Goal: Task Accomplishment & Management: Use online tool/utility

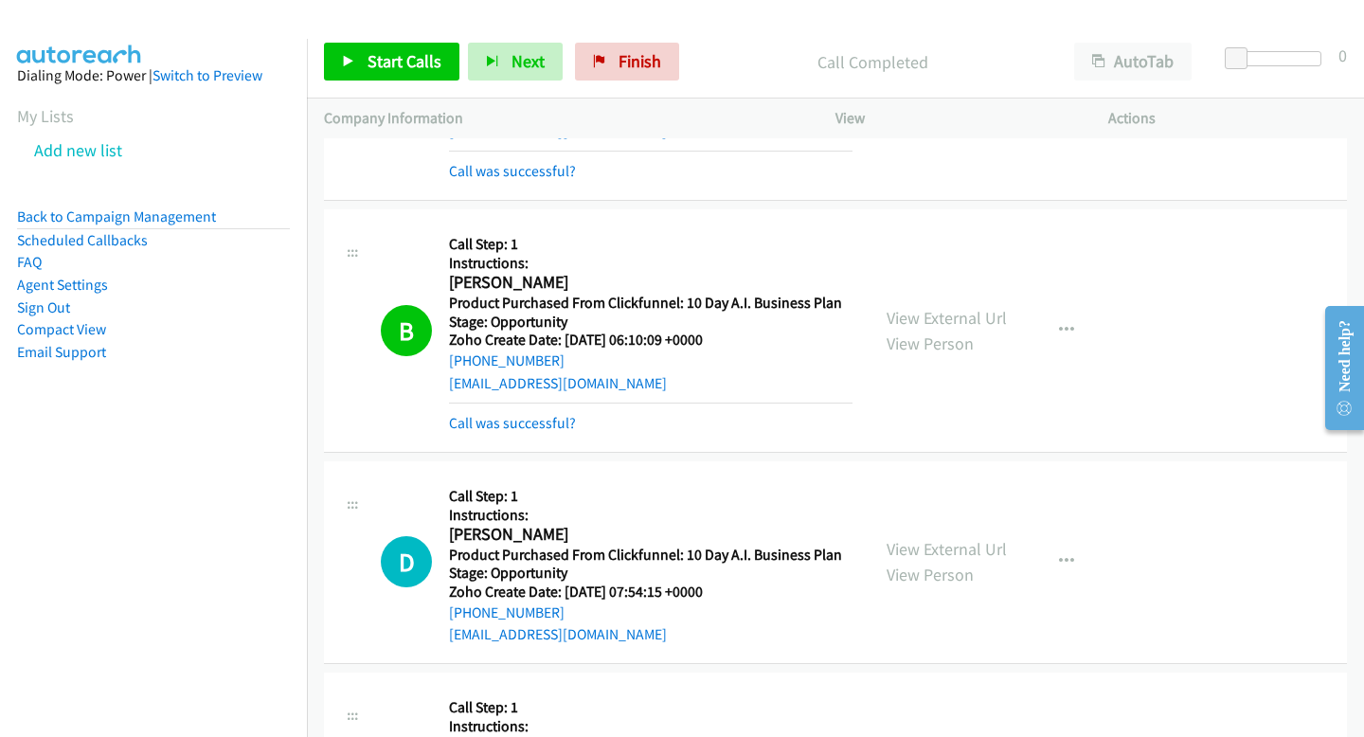
scroll to position [7667, 0]
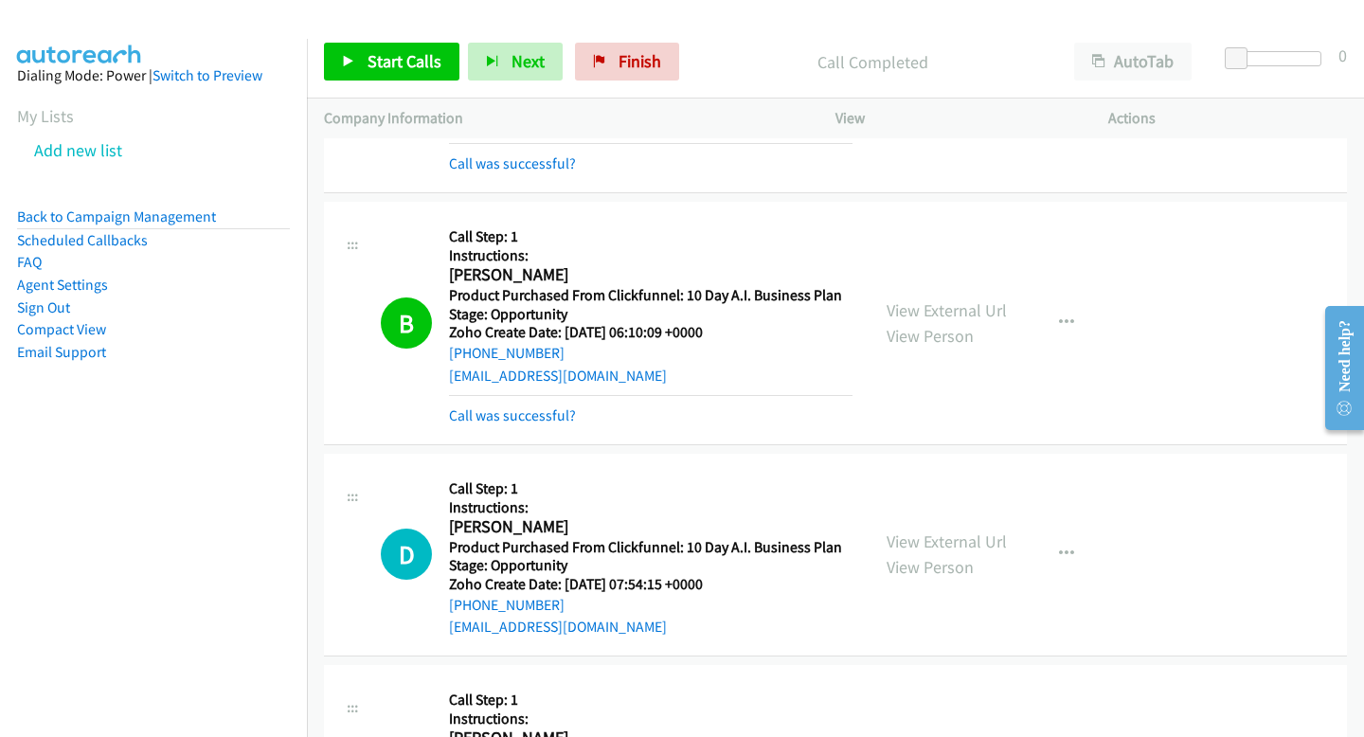
click at [631, 479] on h5 "Call Step: 1" at bounding box center [650, 488] width 403 height 19
click at [388, 67] on span "Start Calls" at bounding box center [404, 61] width 74 height 22
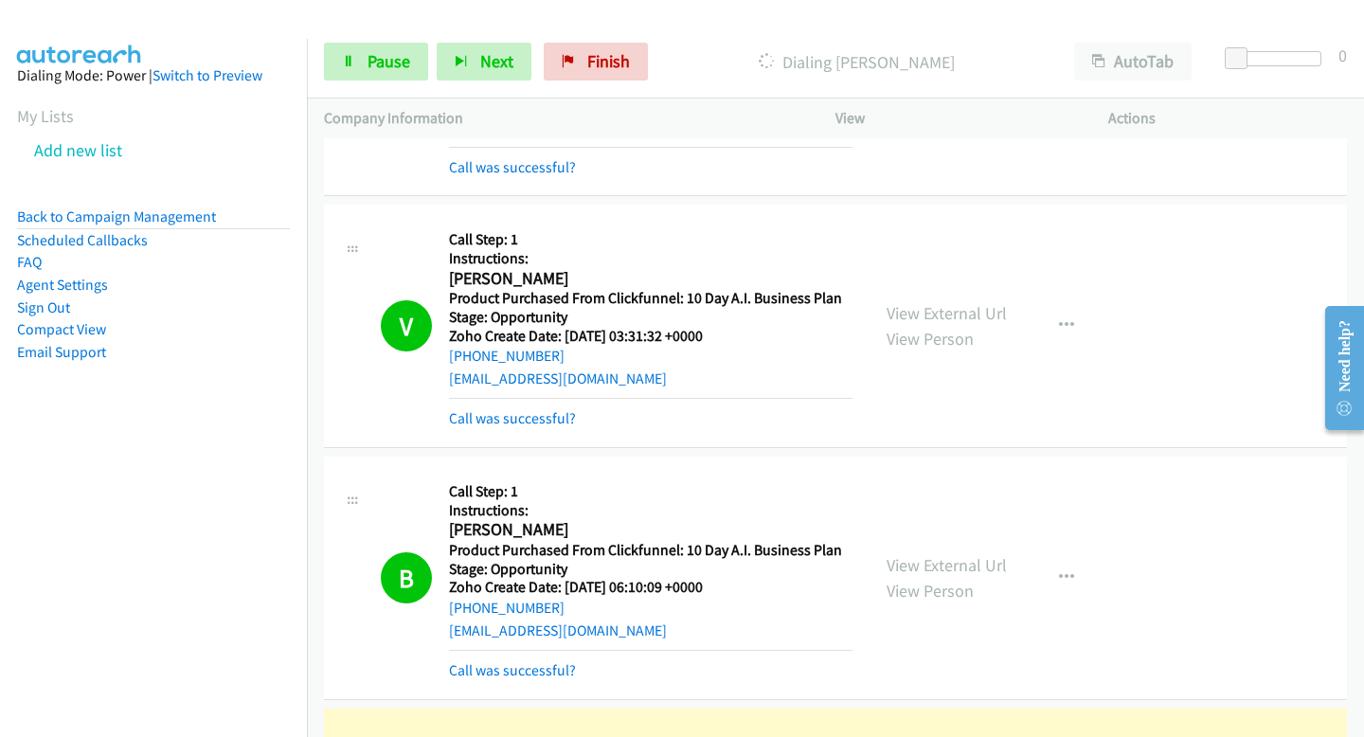
scroll to position [7411, 0]
click at [537, 411] on link "Call was successful?" at bounding box center [512, 420] width 127 height 18
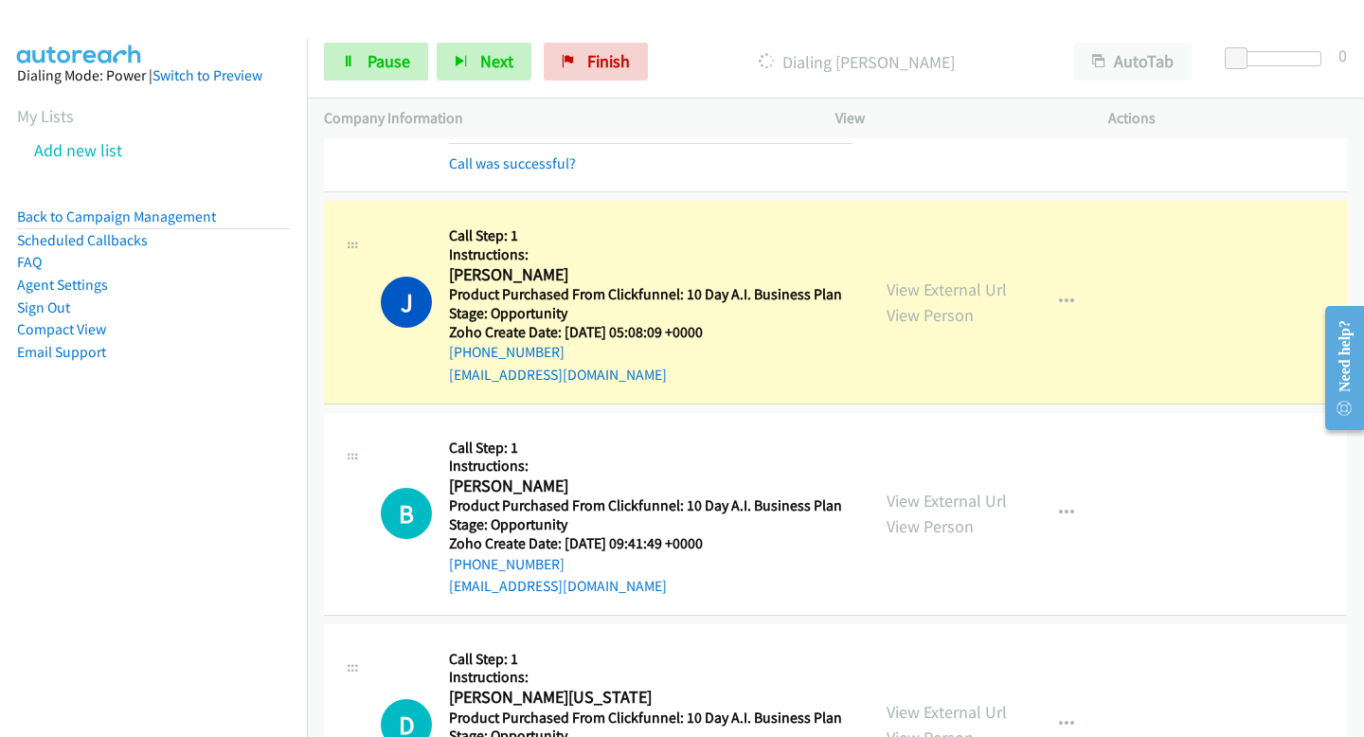
scroll to position [10401, 0]
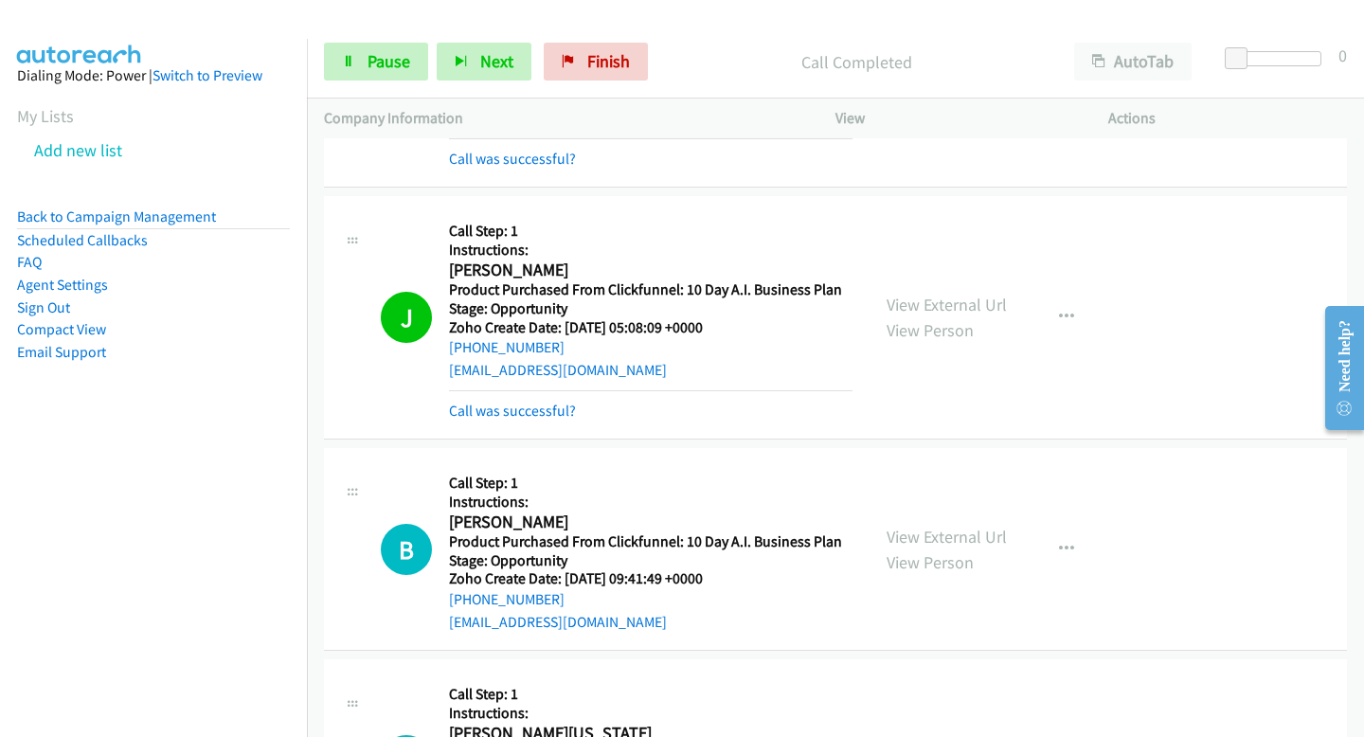
click at [360, 31] on div "Start Calls Pause Next Finish Call Completed AutoTab AutoTab 0" at bounding box center [835, 62] width 1057 height 73
click at [361, 60] on link "Pause" at bounding box center [376, 62] width 104 height 38
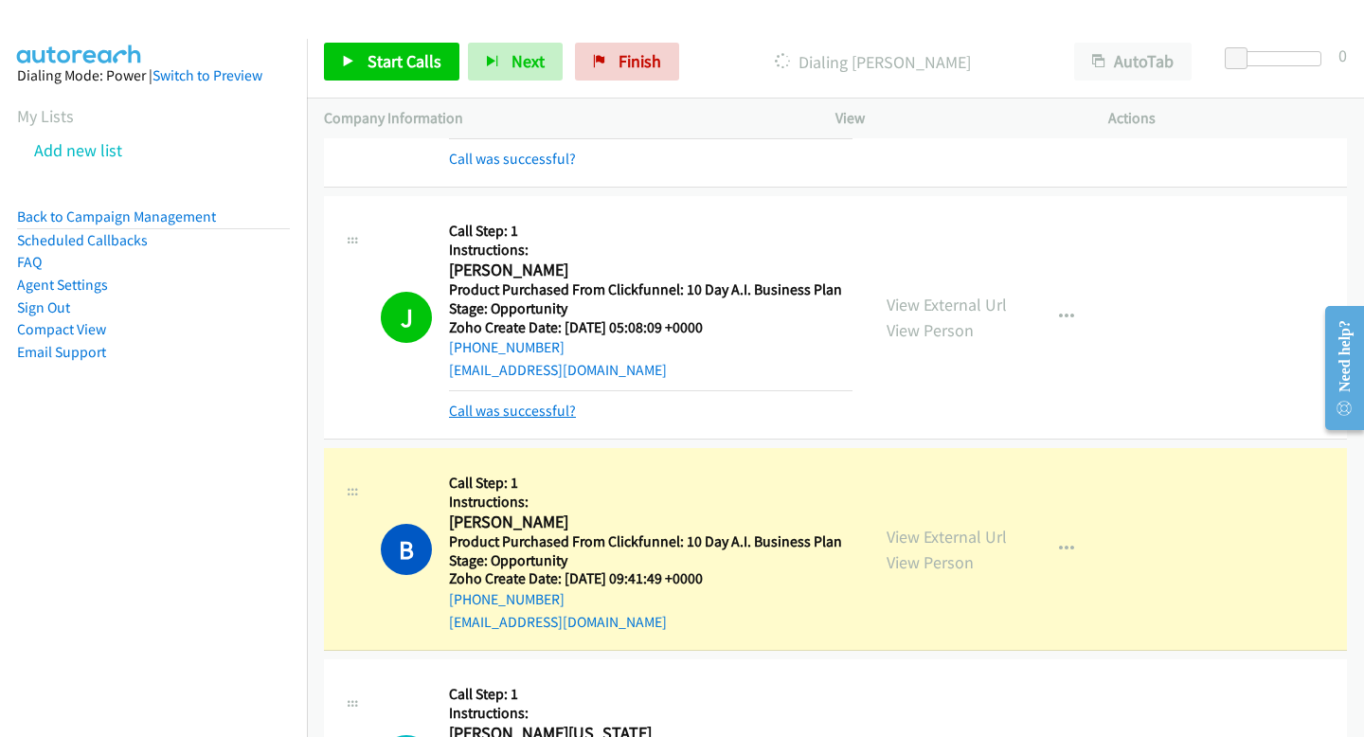
click at [544, 401] on link "Call was successful?" at bounding box center [512, 410] width 127 height 18
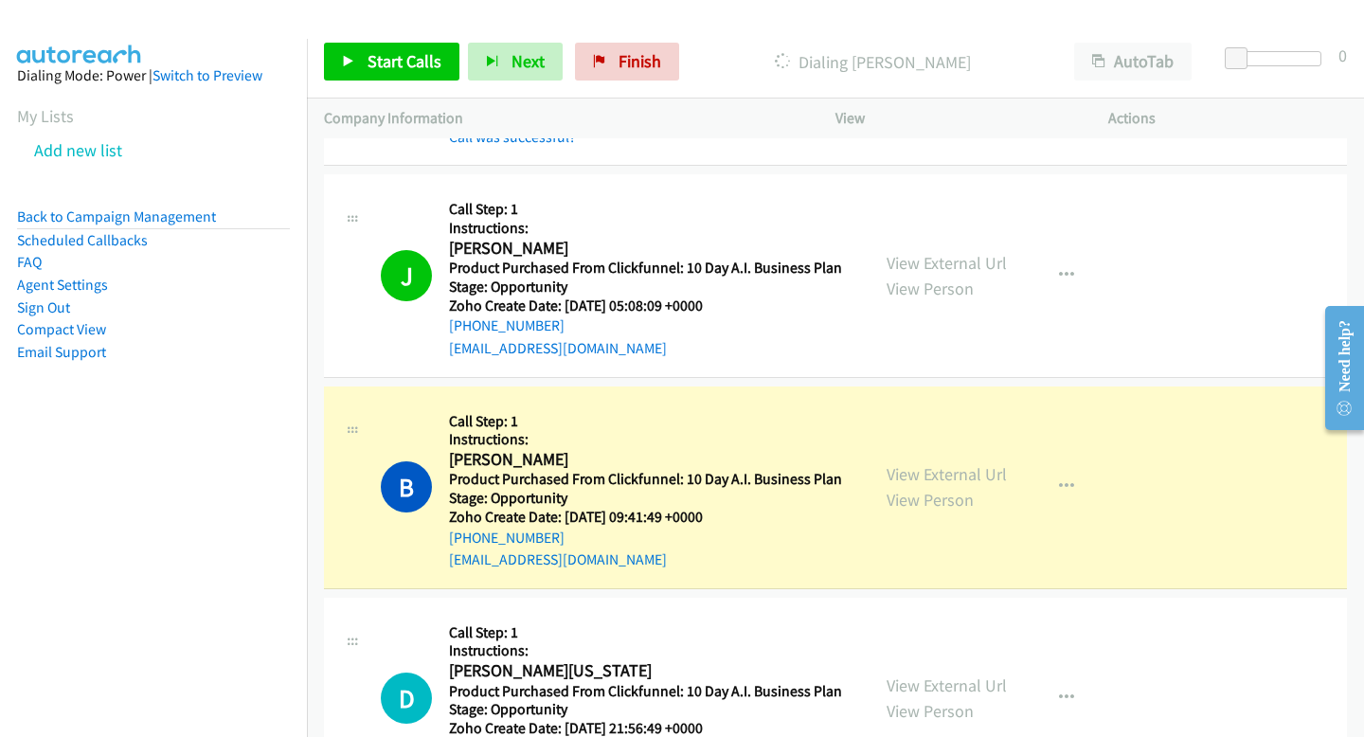
scroll to position [10446, 0]
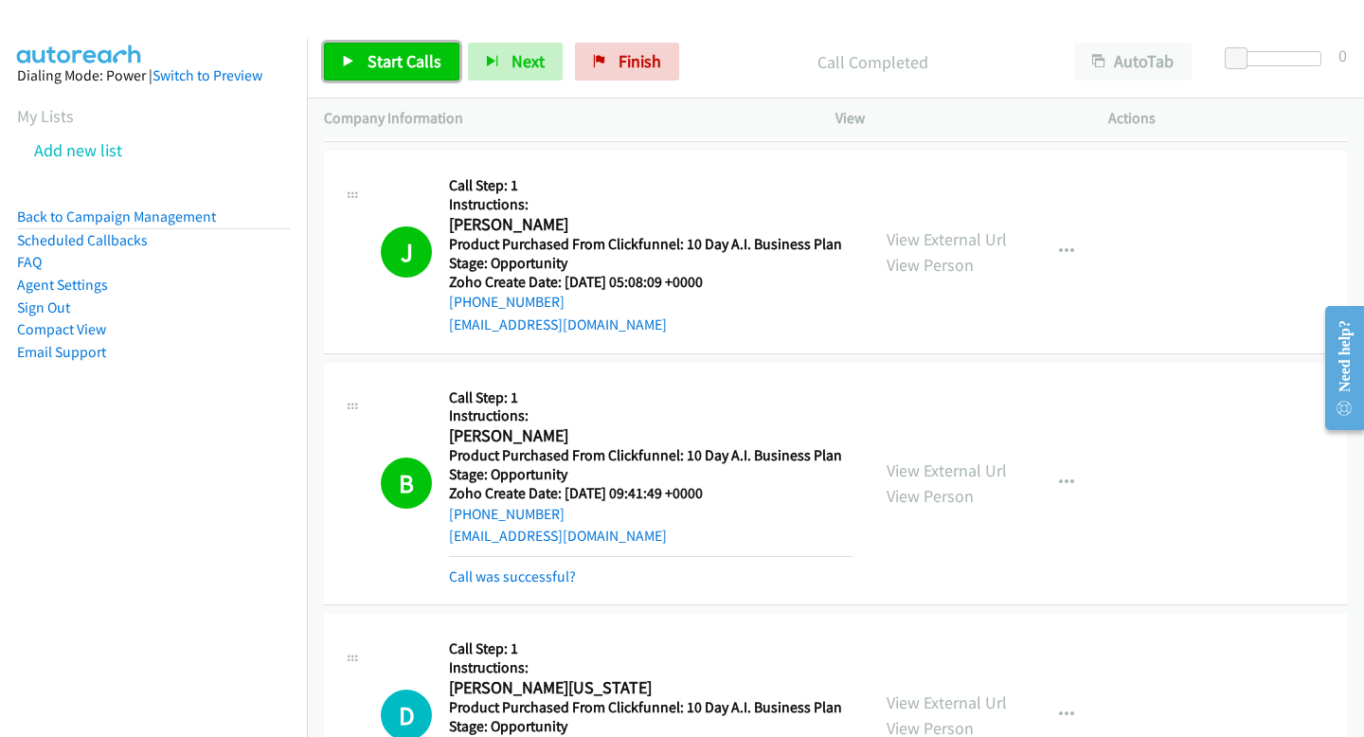
click at [437, 72] on link "Start Calls" at bounding box center [391, 62] width 135 height 38
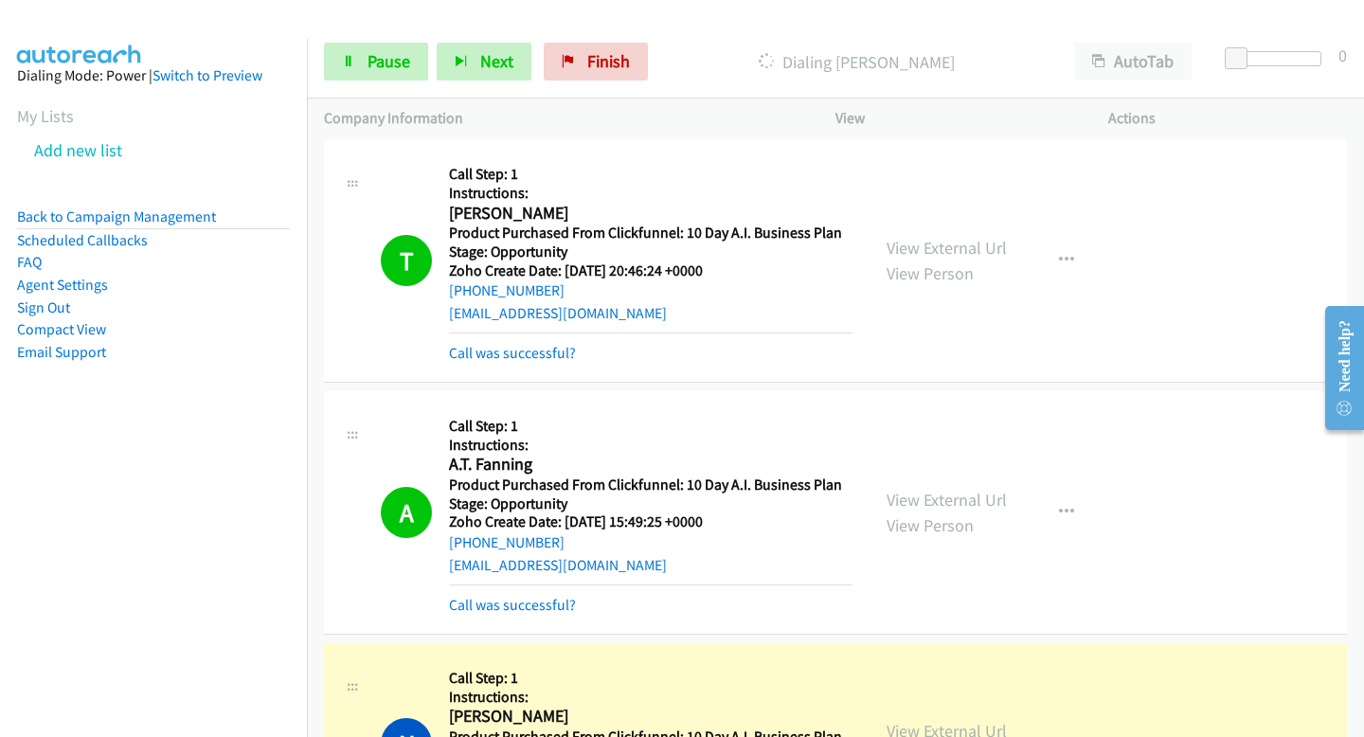
scroll to position [12434, 0]
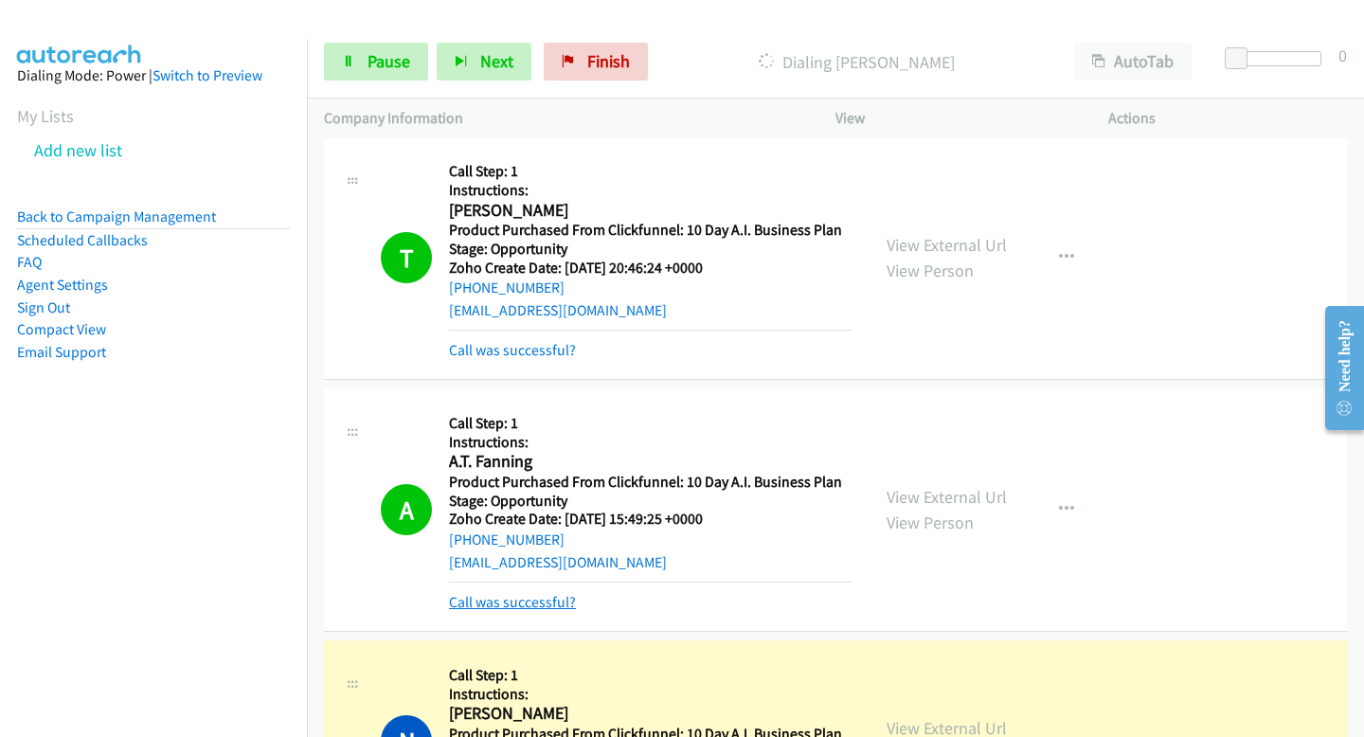
click at [526, 593] on link "Call was successful?" at bounding box center [512, 602] width 127 height 18
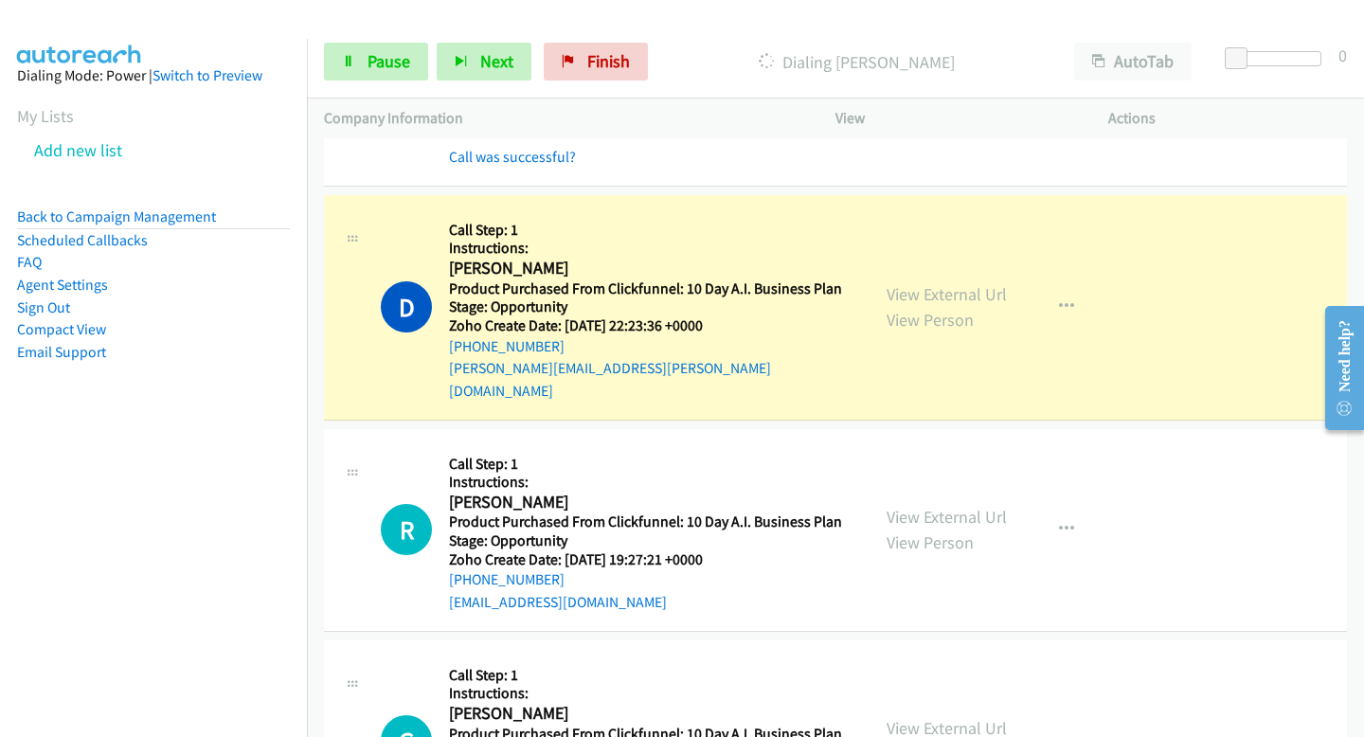
scroll to position [13589, 0]
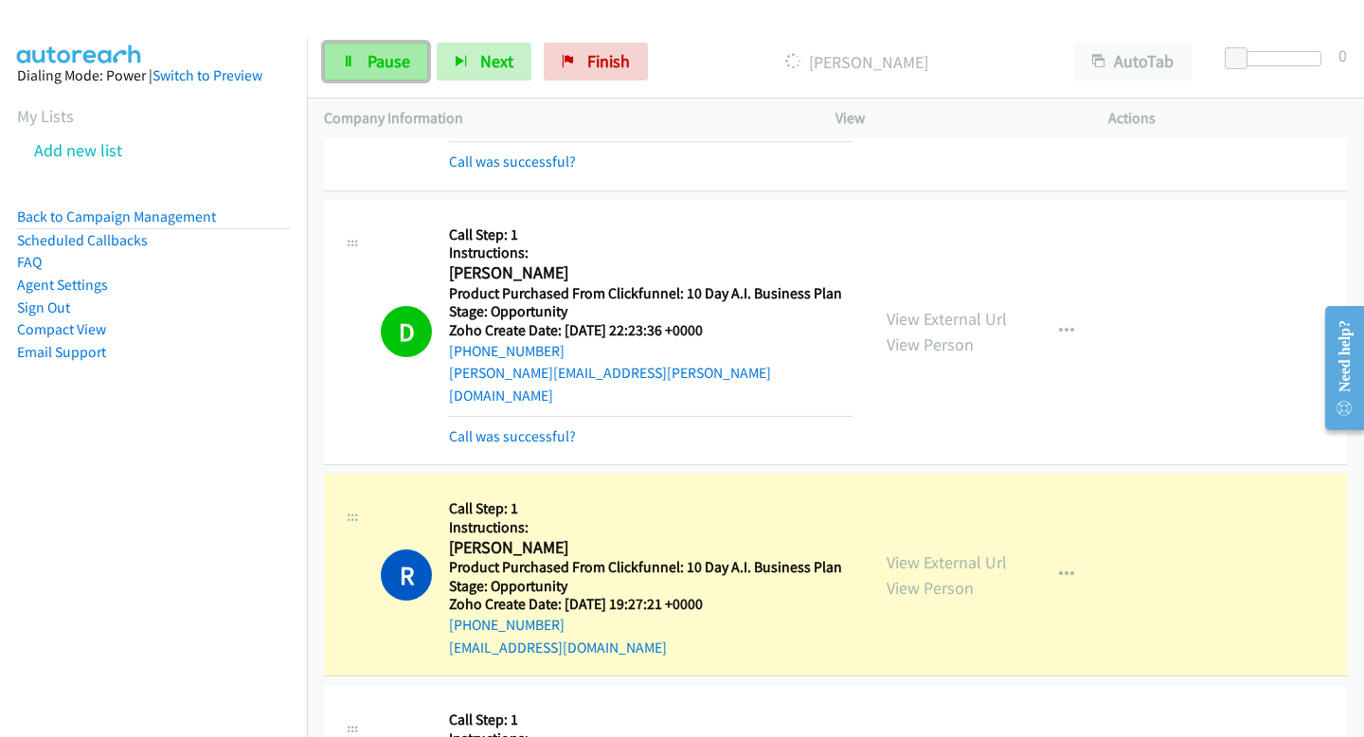
click at [381, 78] on link "Pause" at bounding box center [376, 62] width 104 height 38
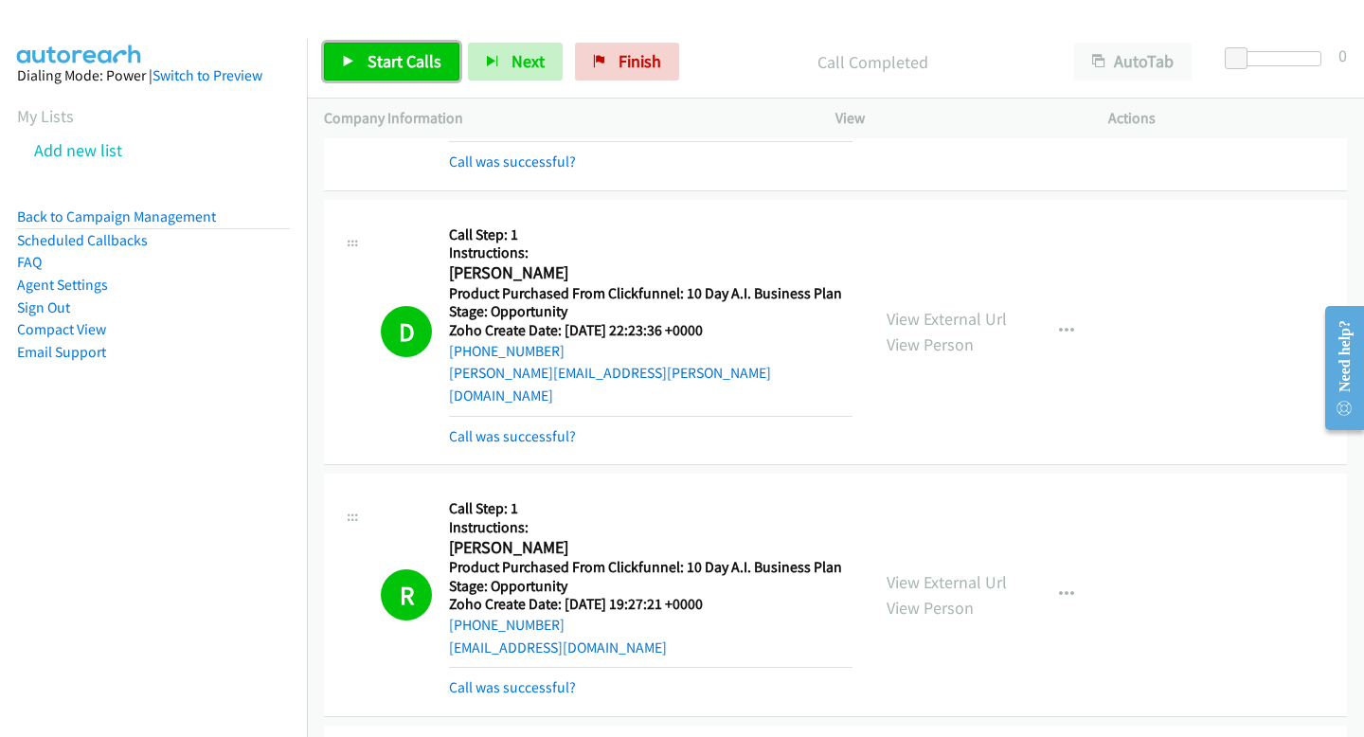
click at [393, 68] on span "Start Calls" at bounding box center [404, 61] width 74 height 22
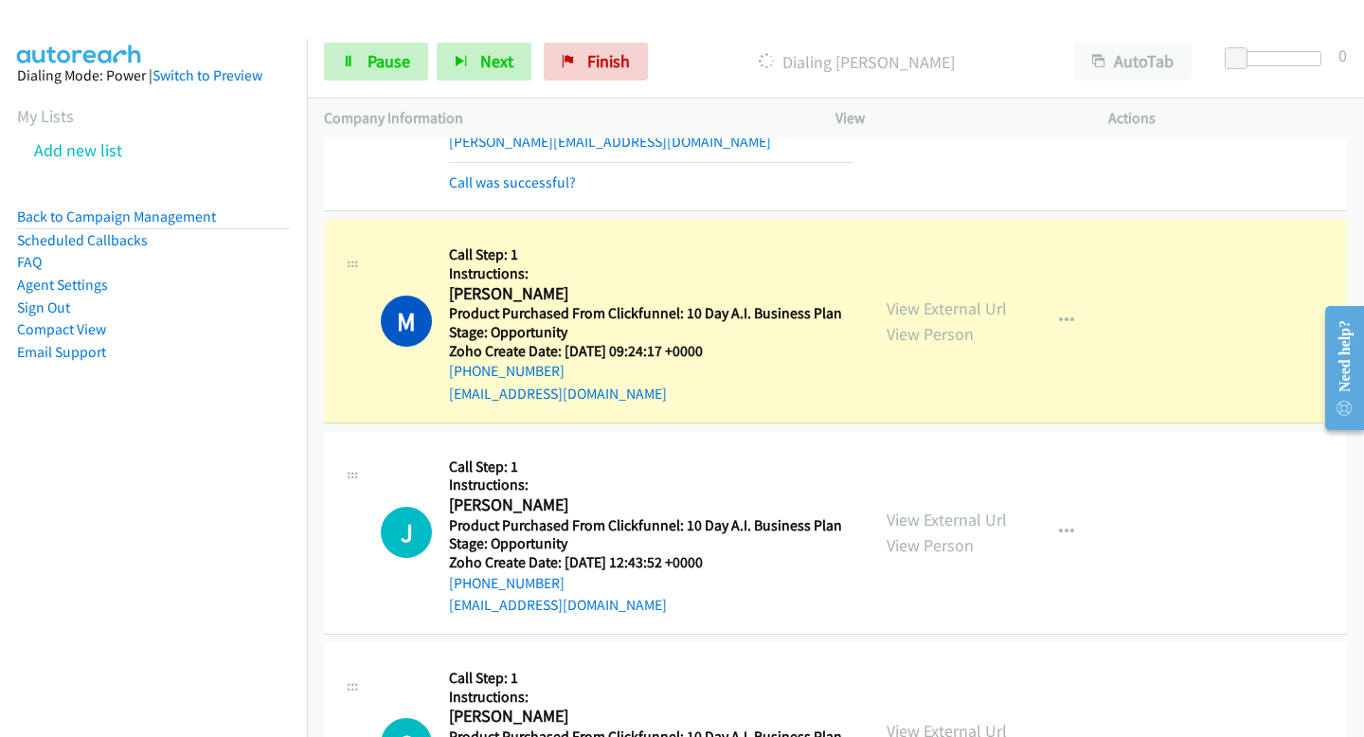
scroll to position [16118, 0]
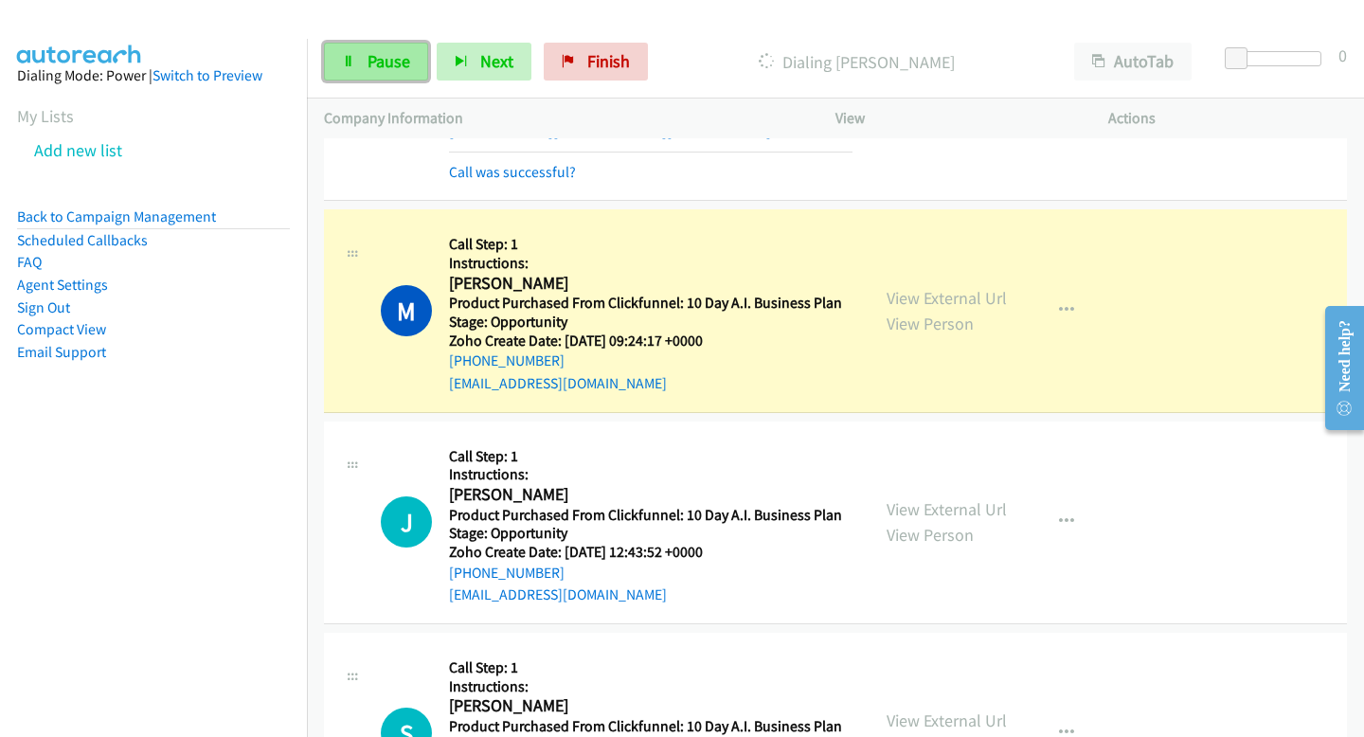
click at [404, 58] on span "Pause" at bounding box center [388, 61] width 43 height 22
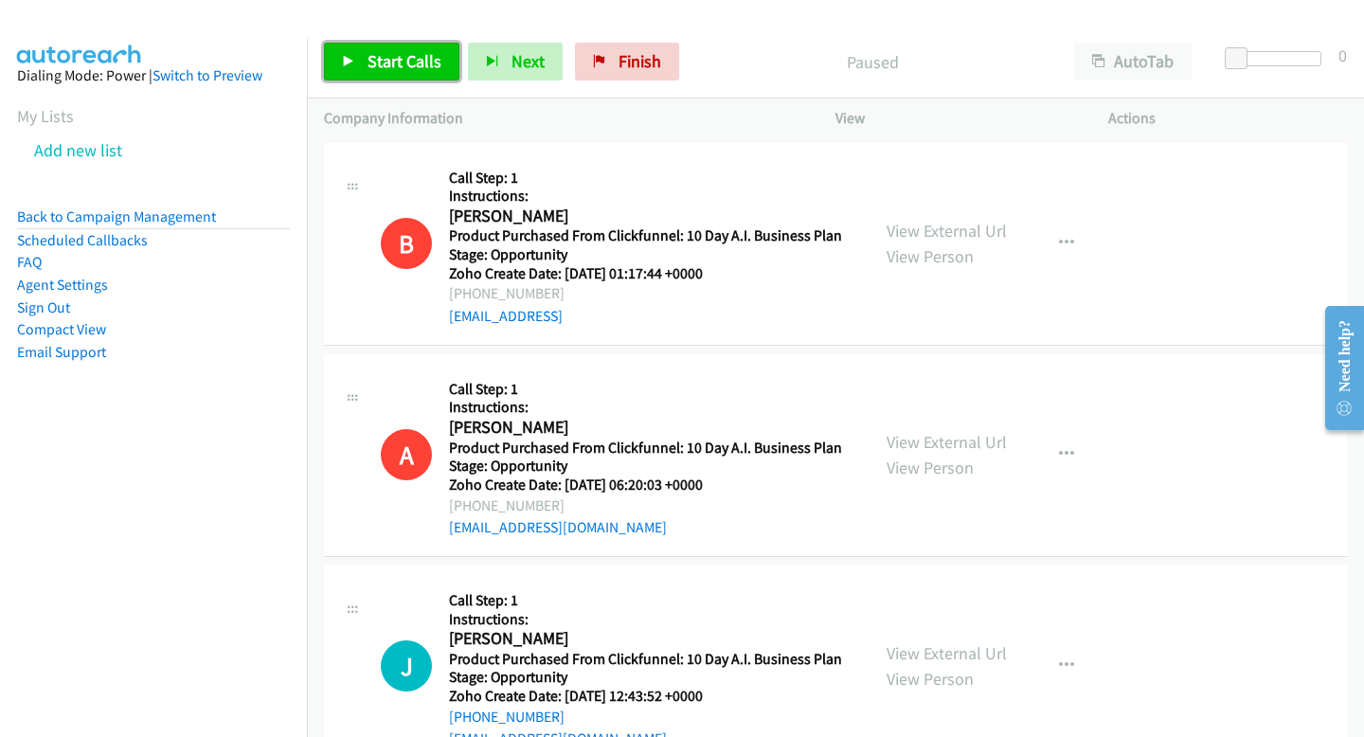
click at [382, 58] on span "Start Calls" at bounding box center [404, 61] width 74 height 22
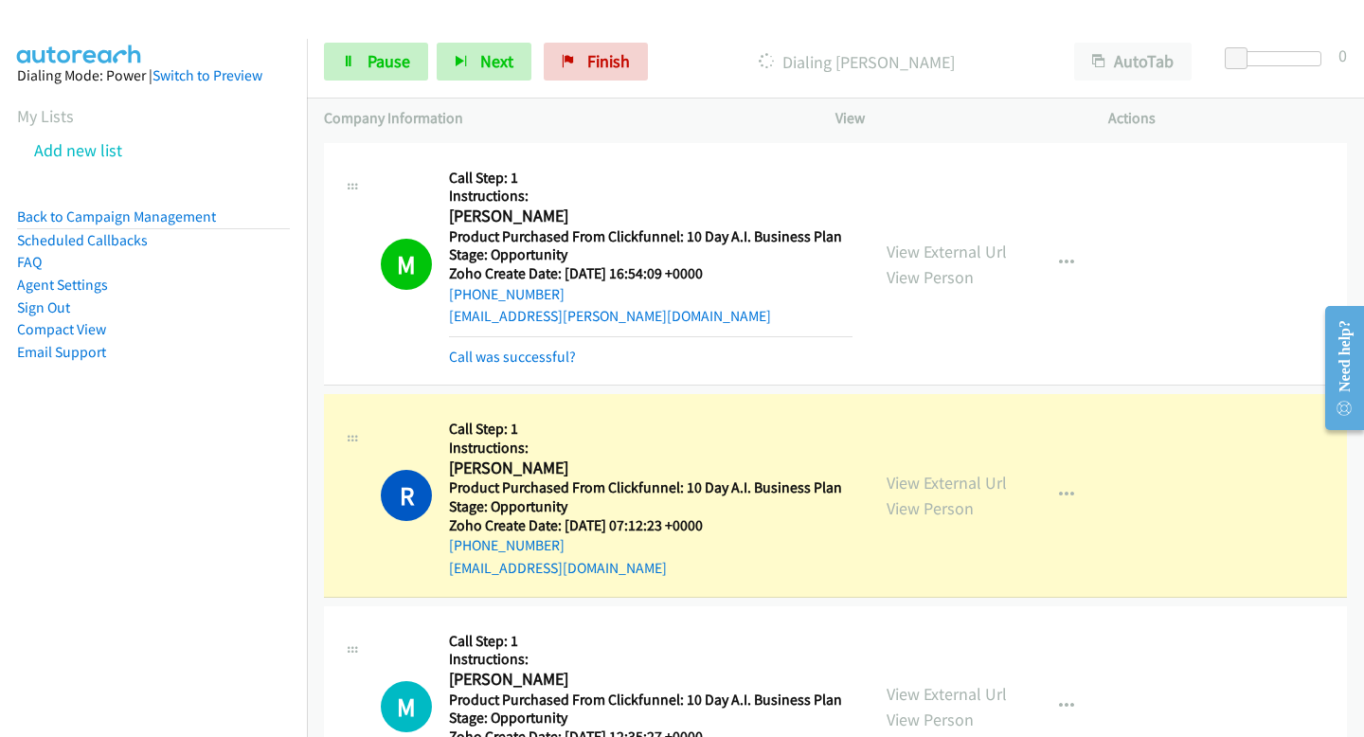
scroll to position [3427, 0]
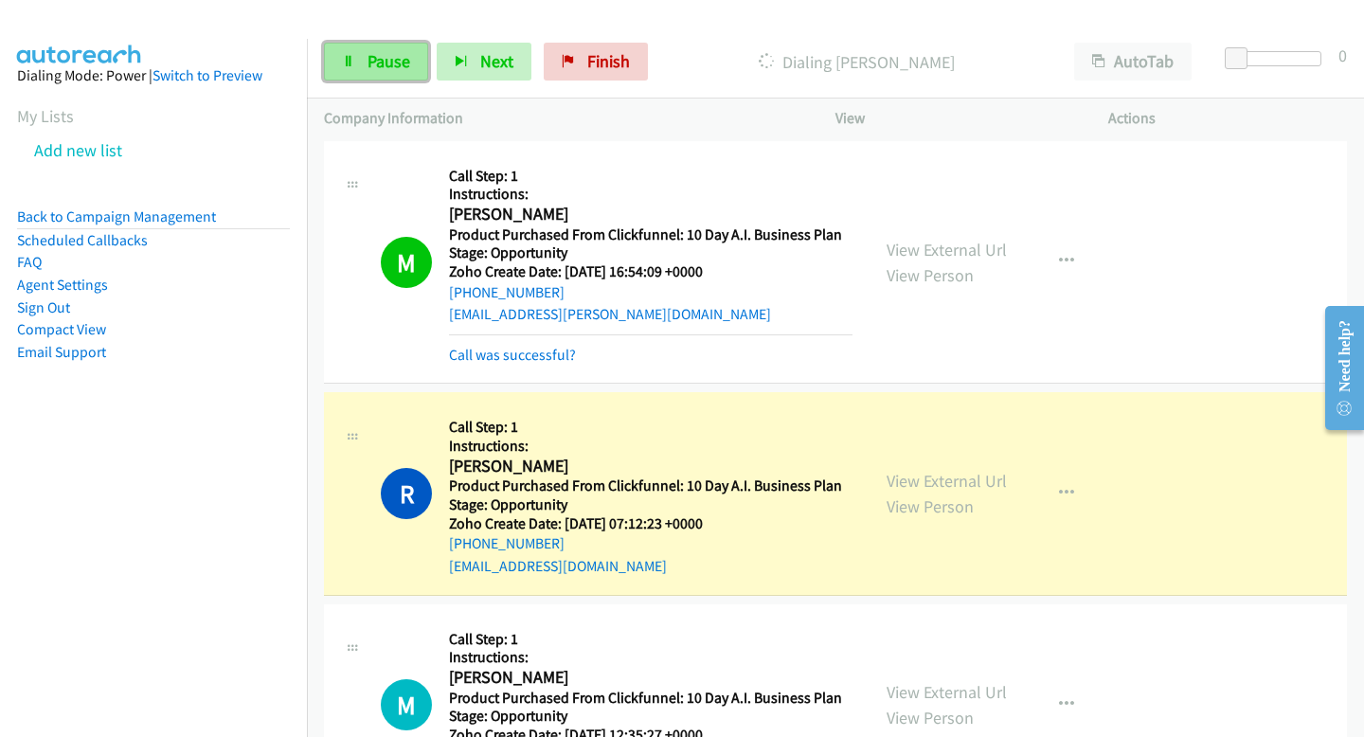
click at [362, 74] on link "Pause" at bounding box center [376, 62] width 104 height 38
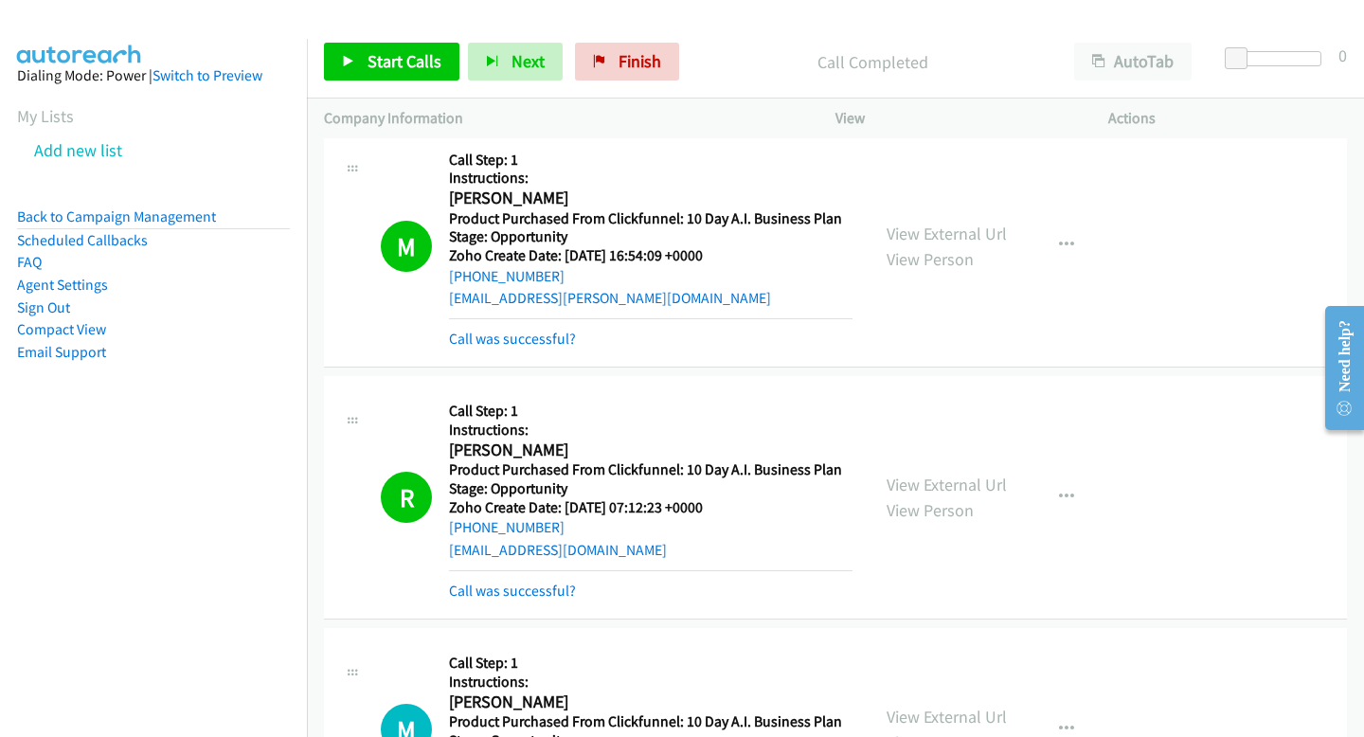
scroll to position [3444, 0]
click at [402, 55] on span "Start Calls" at bounding box center [404, 61] width 74 height 22
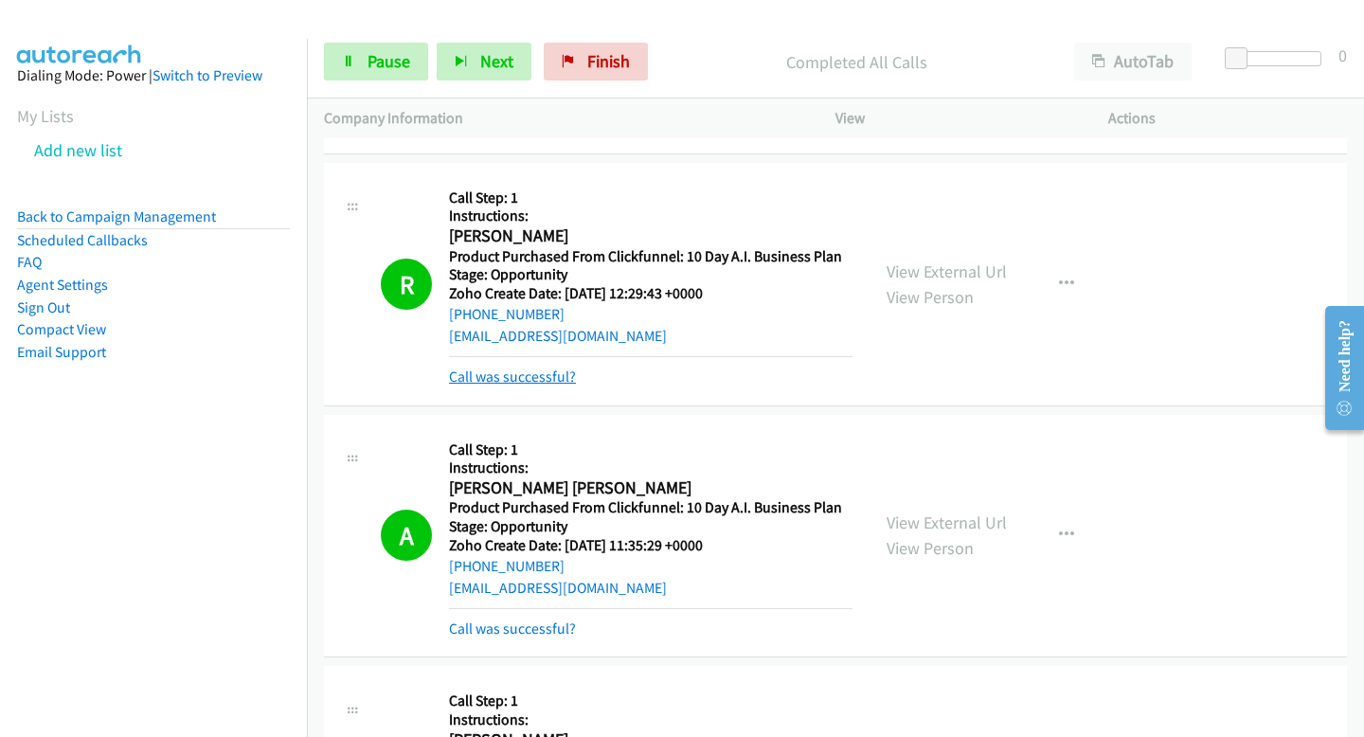
scroll to position [6106, 0]
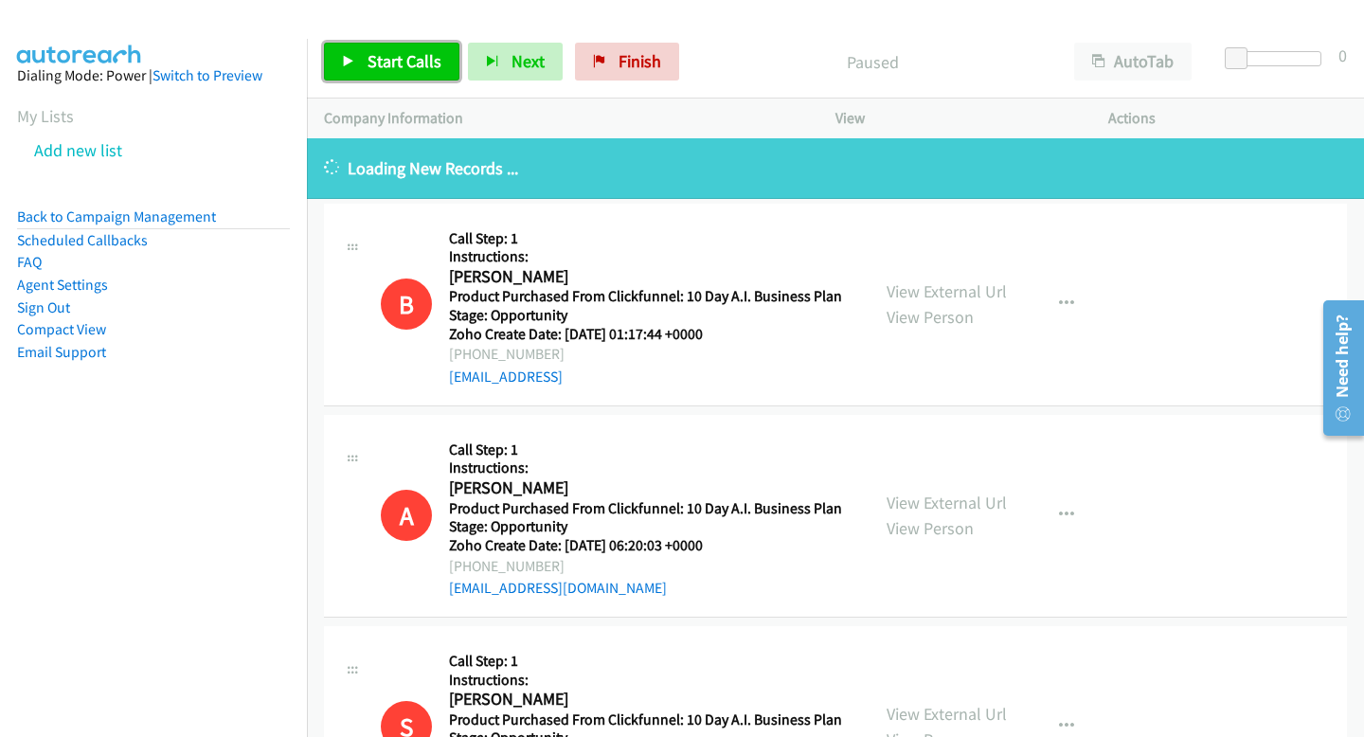
click at [414, 64] on span "Start Calls" at bounding box center [404, 61] width 74 height 22
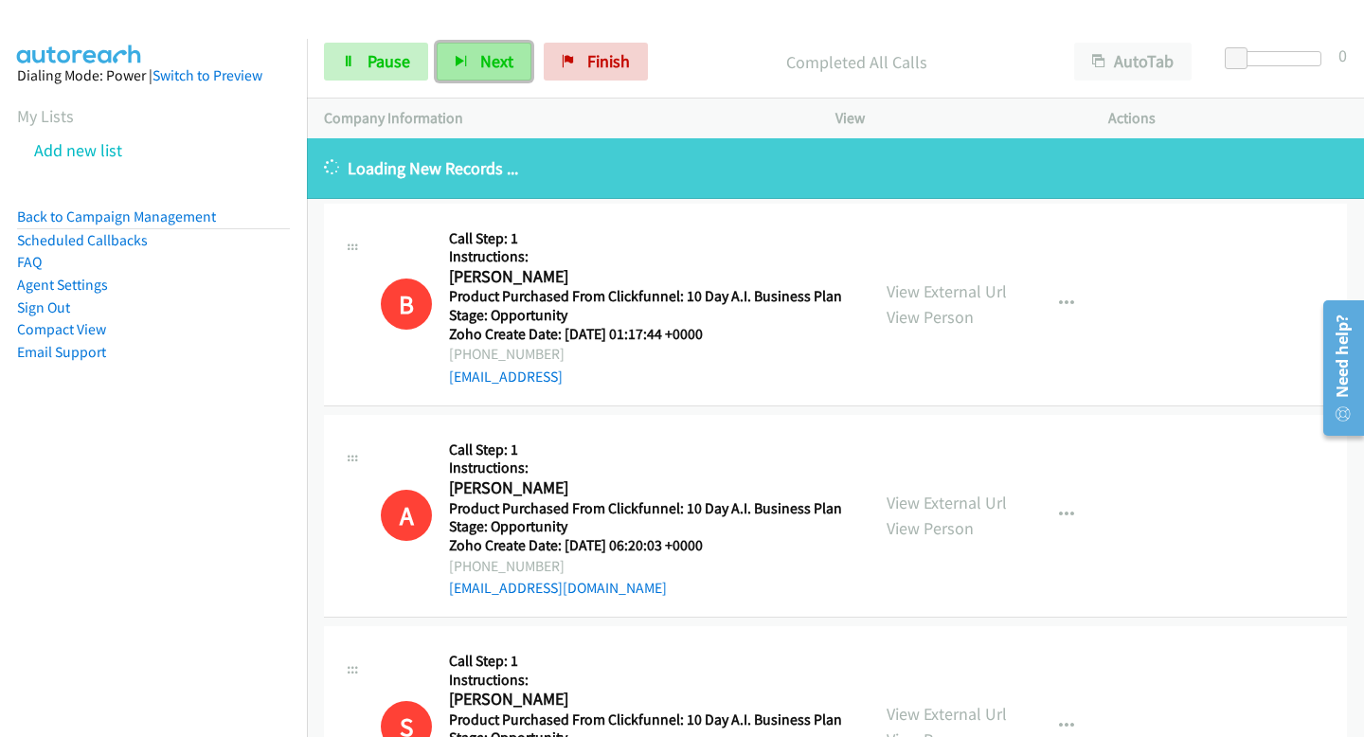
click at [473, 68] on button "Next" at bounding box center [484, 62] width 95 height 38
click at [393, 59] on span "Pause" at bounding box center [388, 61] width 43 height 22
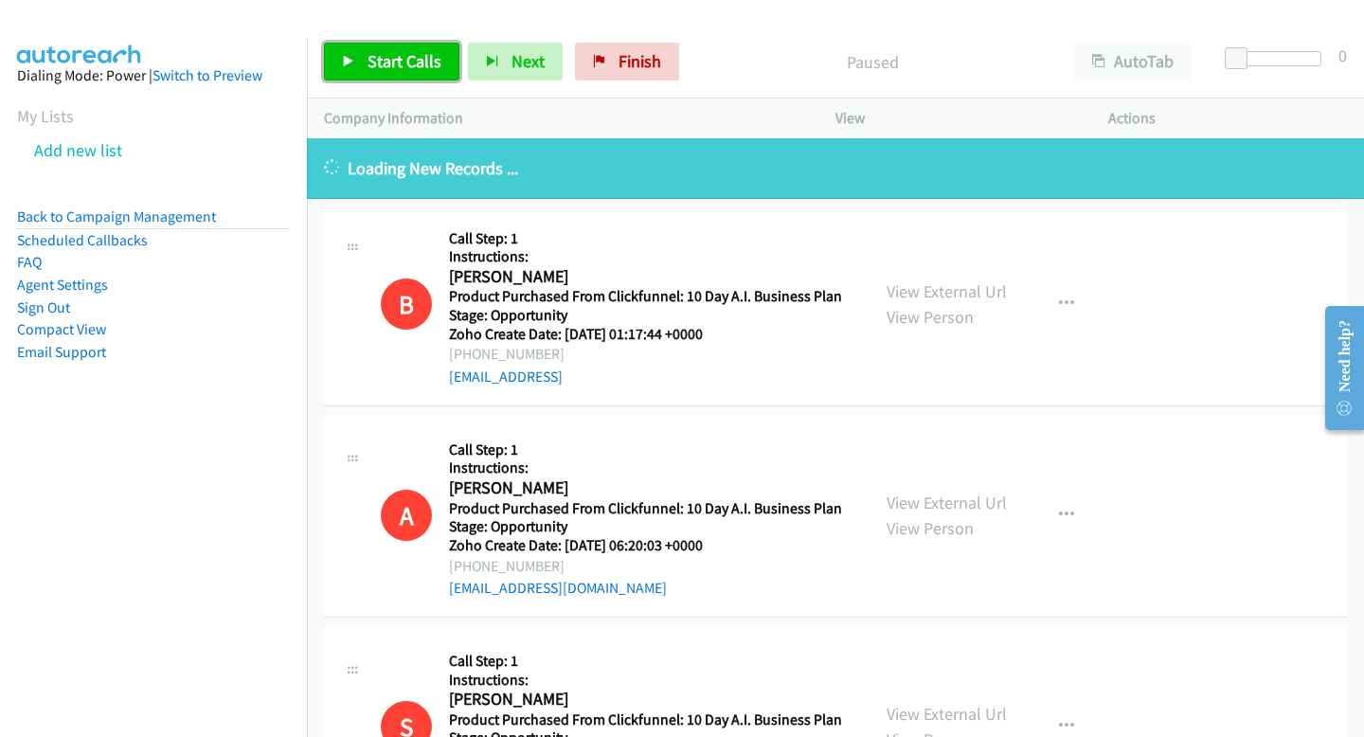
click at [413, 65] on span "Start Calls" at bounding box center [404, 61] width 74 height 22
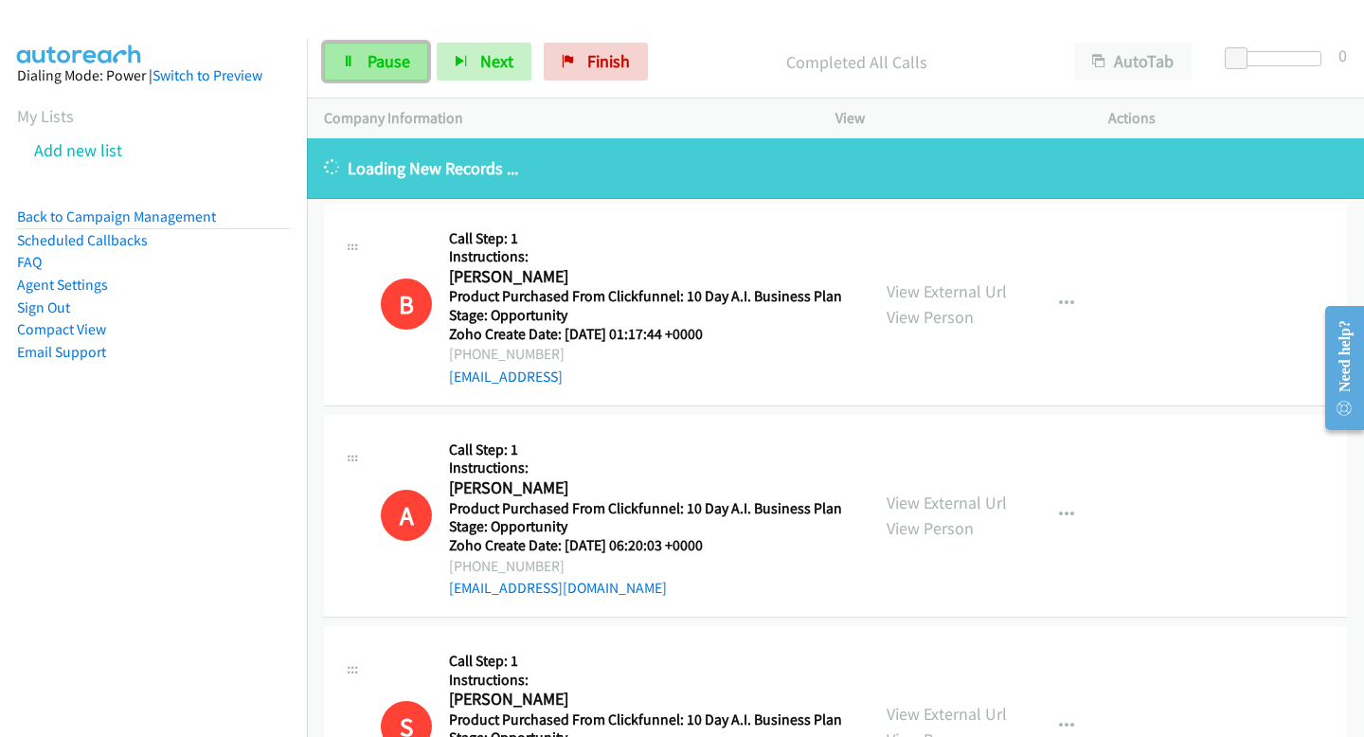
click at [388, 64] on span "Pause" at bounding box center [388, 61] width 43 height 22
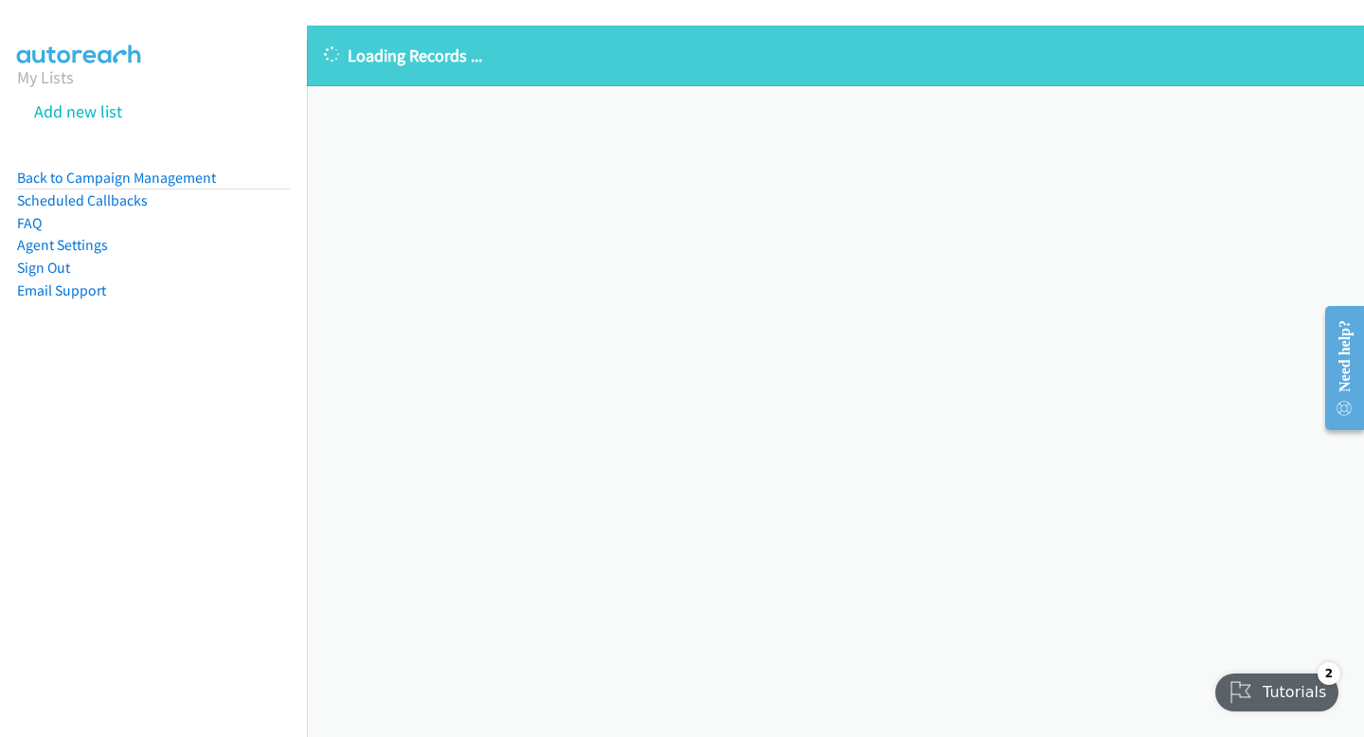
click at [1299, 708] on div "Tutorials" at bounding box center [1278, 692] width 126 height 38
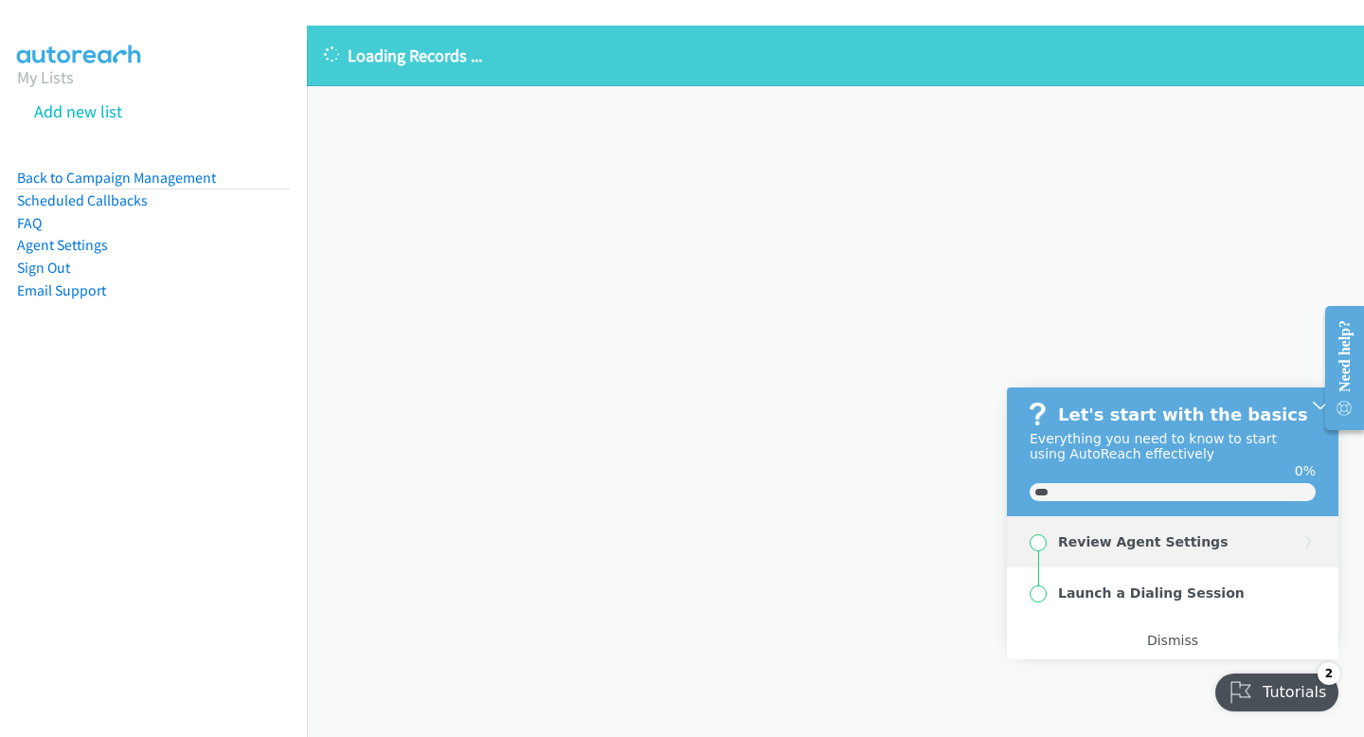
click at [1153, 556] on div "Review Agent Settings" at bounding box center [1172, 541] width 331 height 51
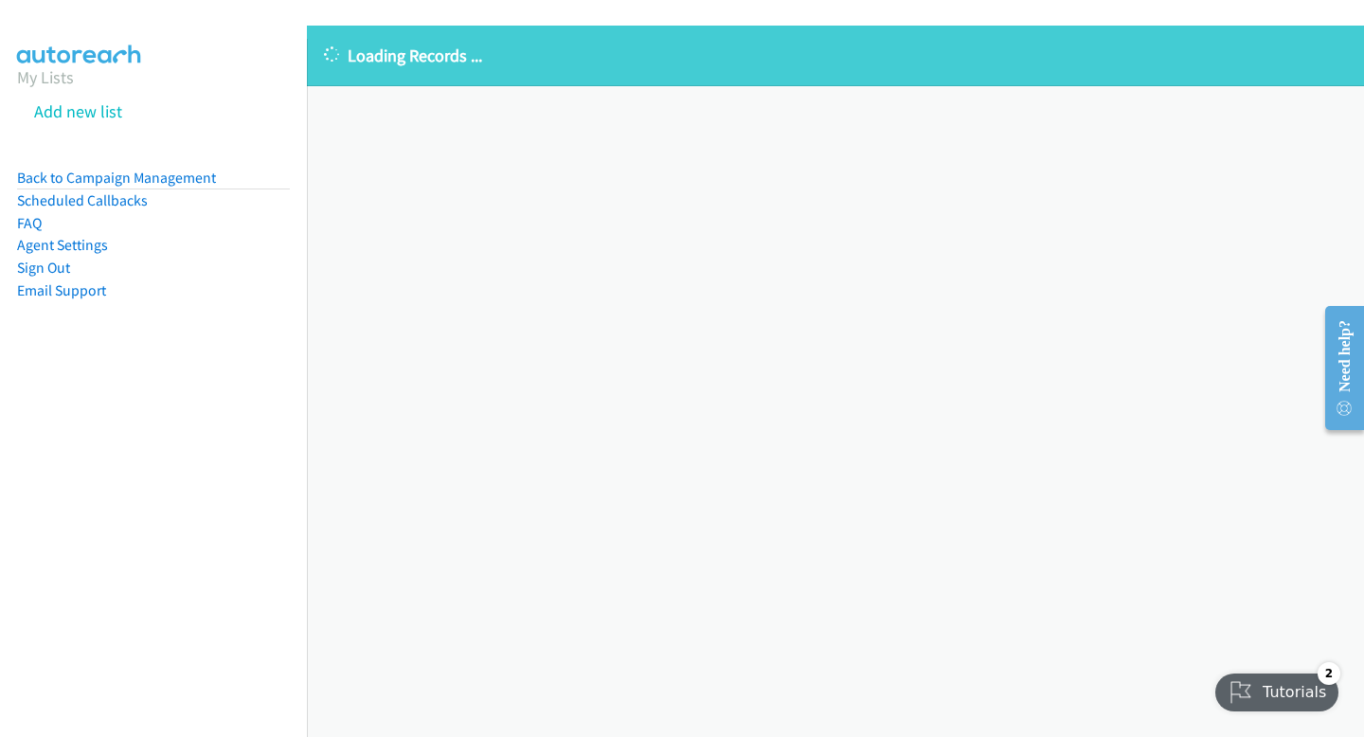
click at [1261, 691] on div "Tutorials" at bounding box center [1278, 692] width 126 height 38
click at [1298, 706] on div "Tutorials" at bounding box center [1278, 692] width 126 height 38
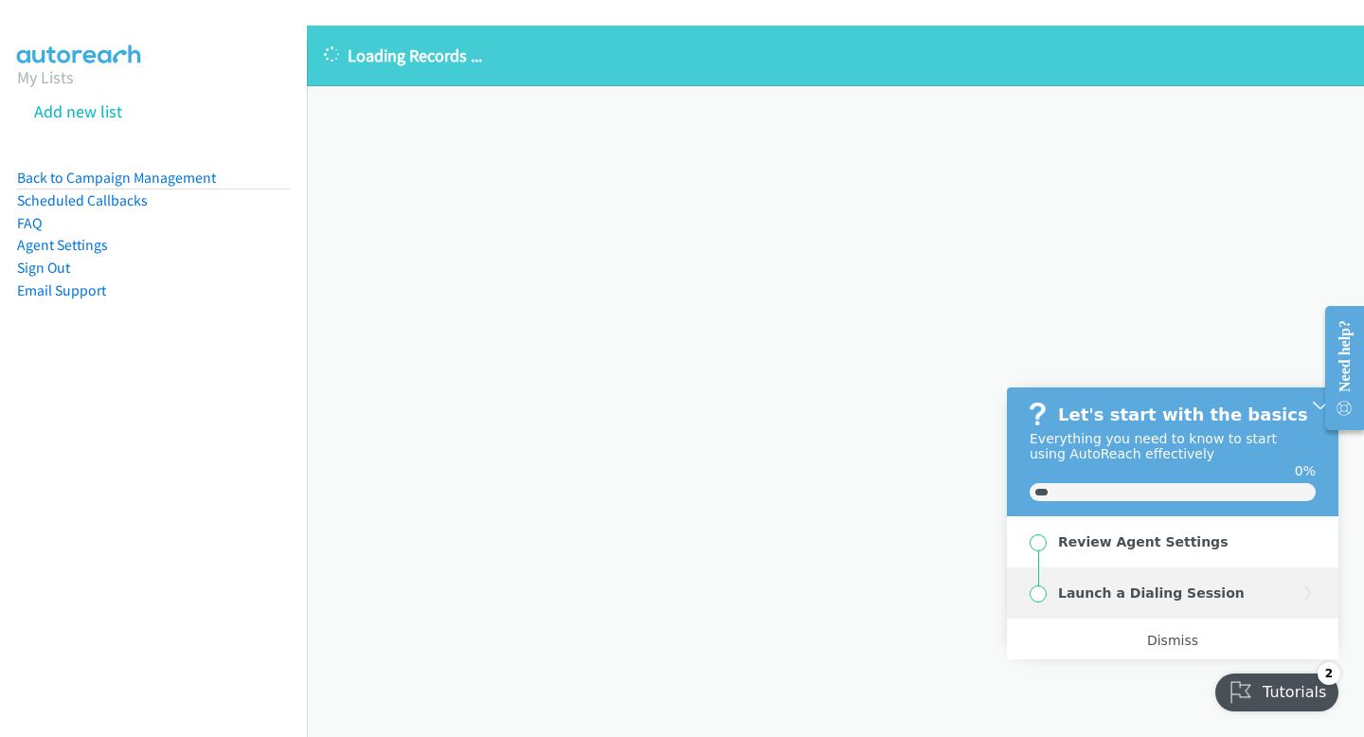
click at [1175, 592] on div "Launch a Dialing Session" at bounding box center [1151, 592] width 187 height 15
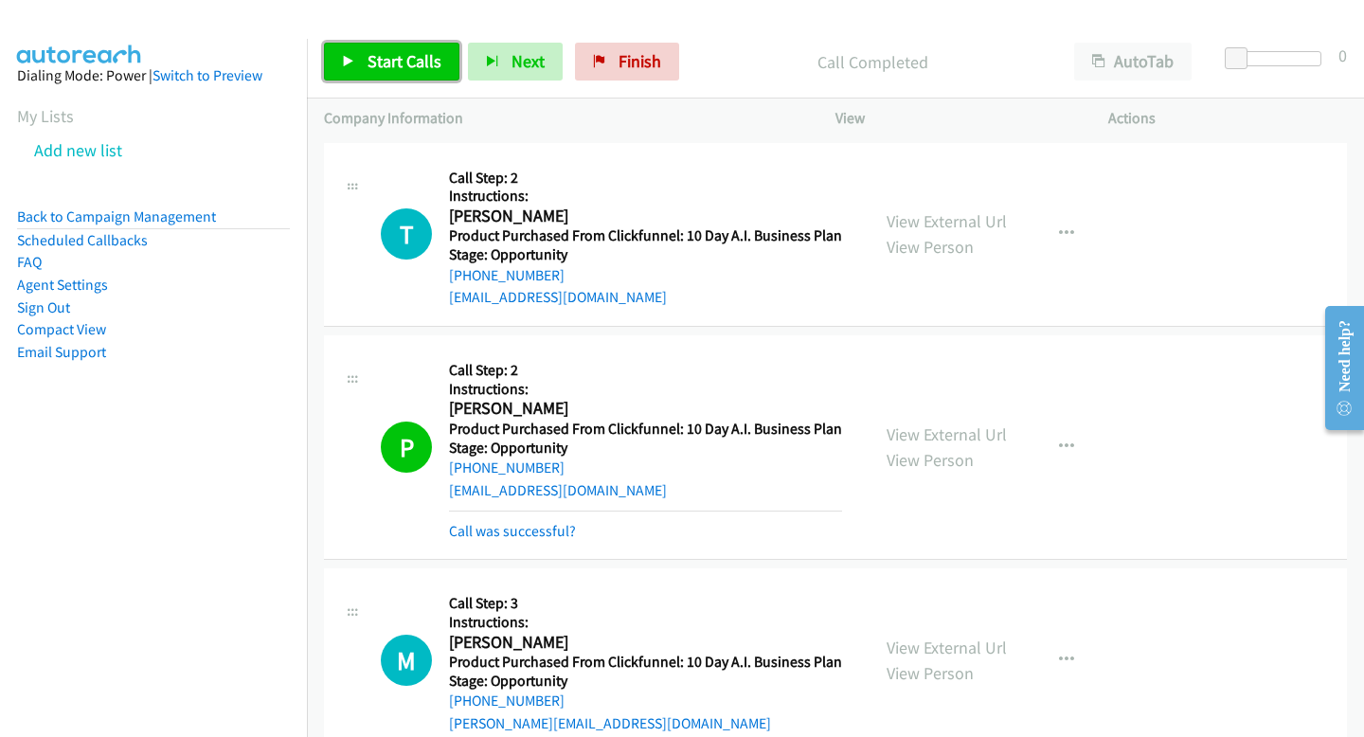
click at [418, 79] on link "Start Calls" at bounding box center [391, 62] width 135 height 38
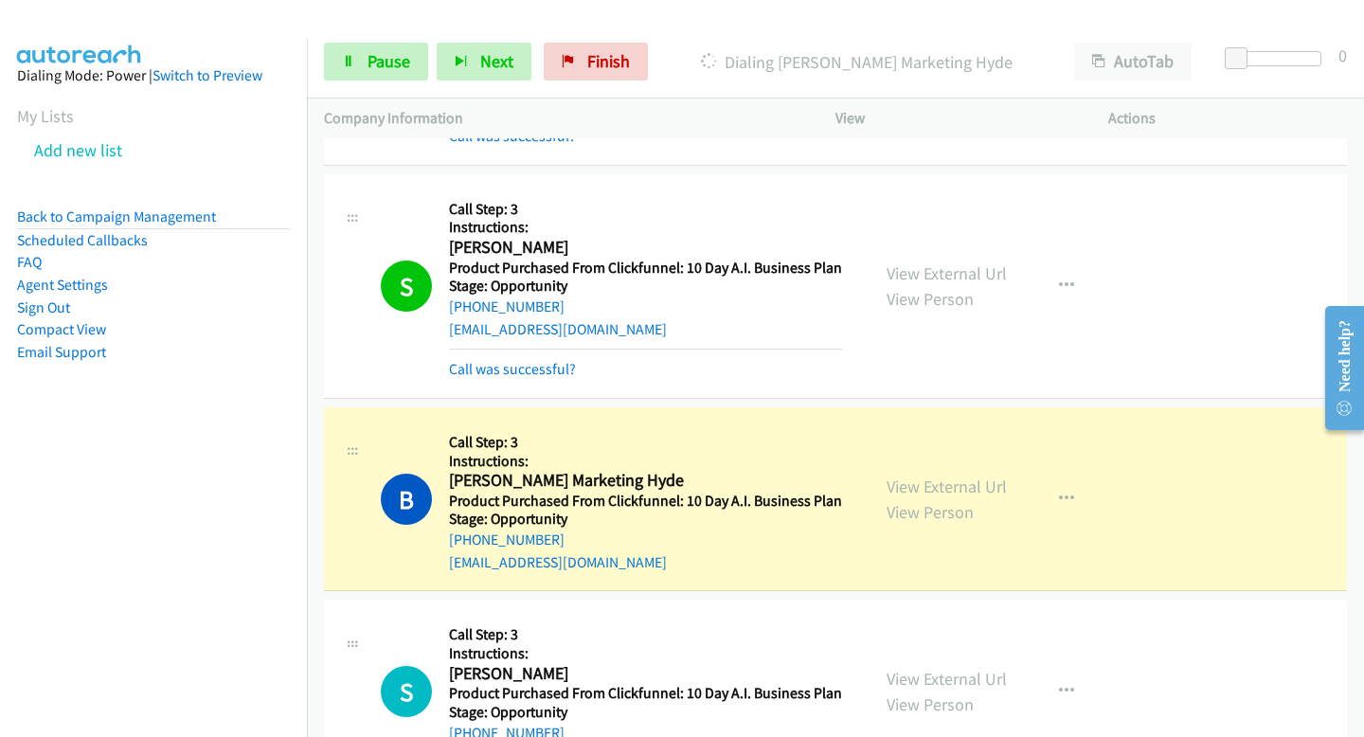
scroll to position [2292, 0]
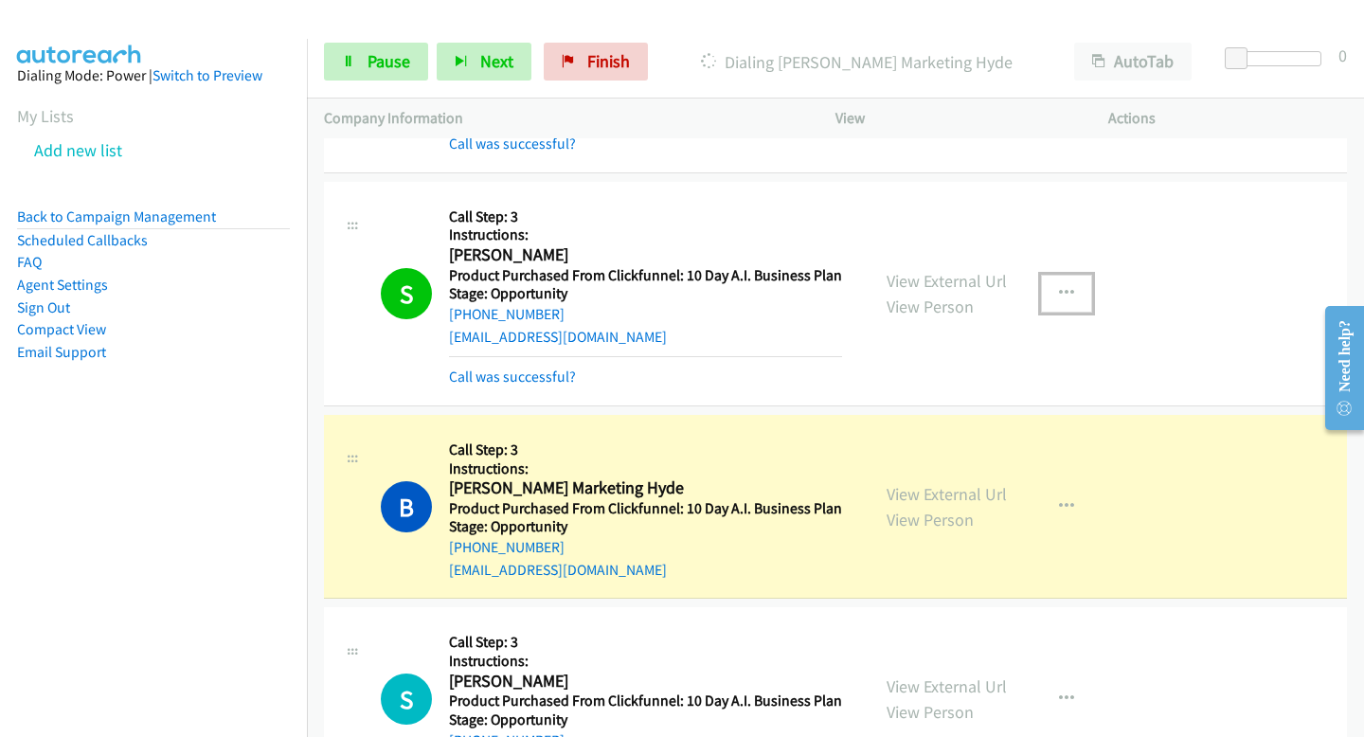
click at [1062, 295] on icon "button" at bounding box center [1066, 293] width 15 height 15
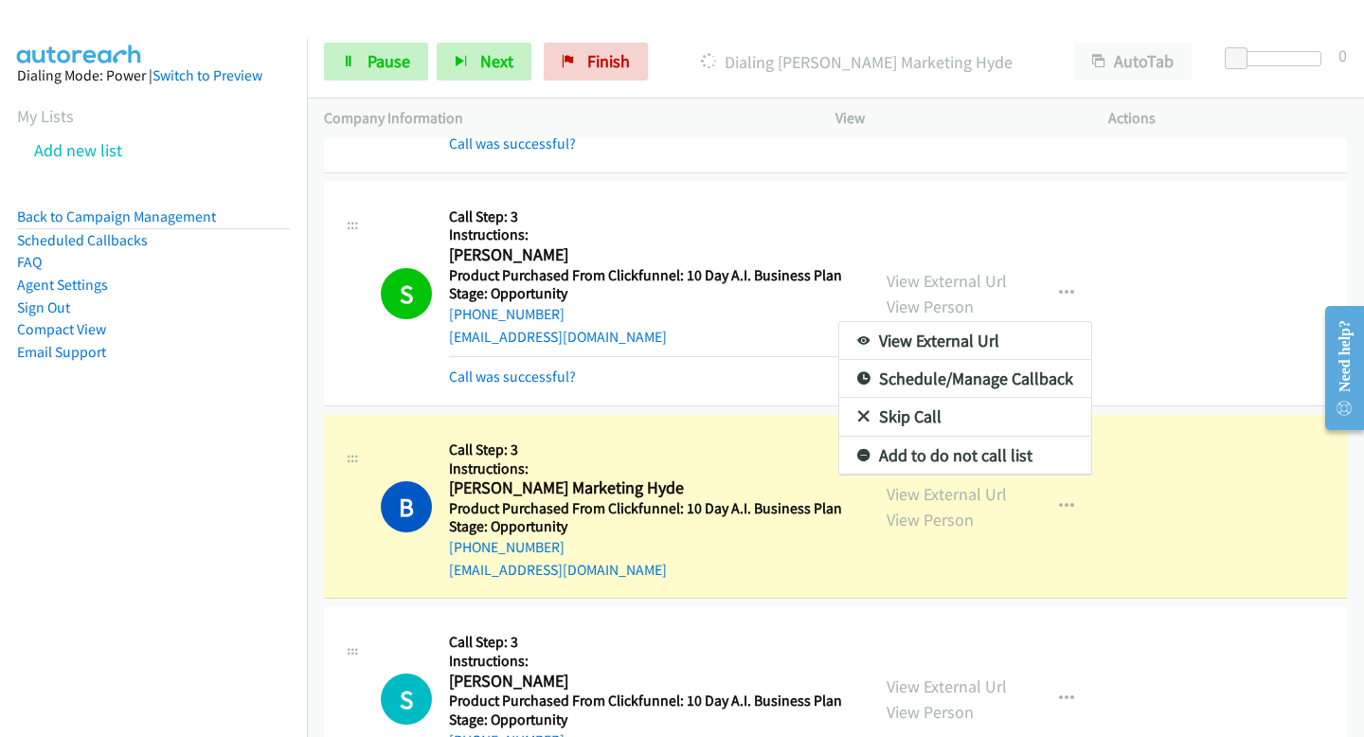
click at [544, 402] on div at bounding box center [682, 368] width 1364 height 737
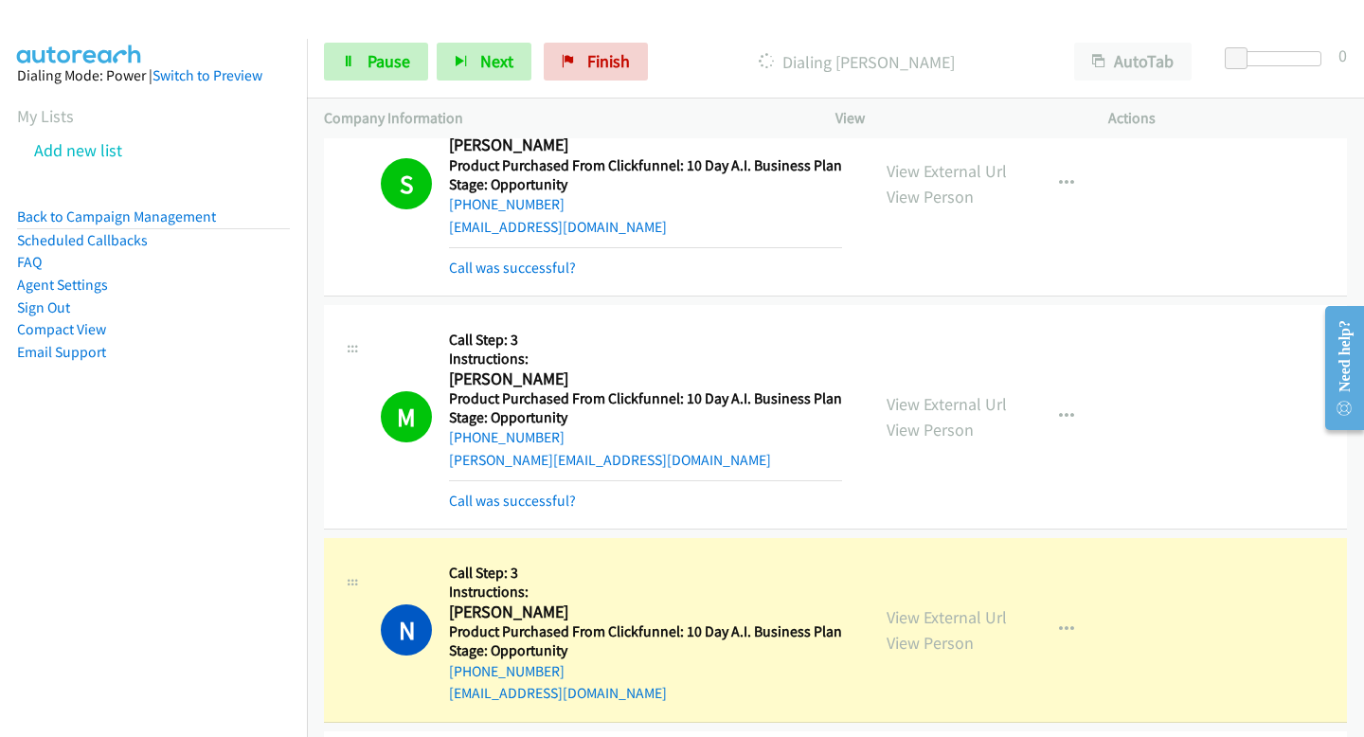
scroll to position [2846, 0]
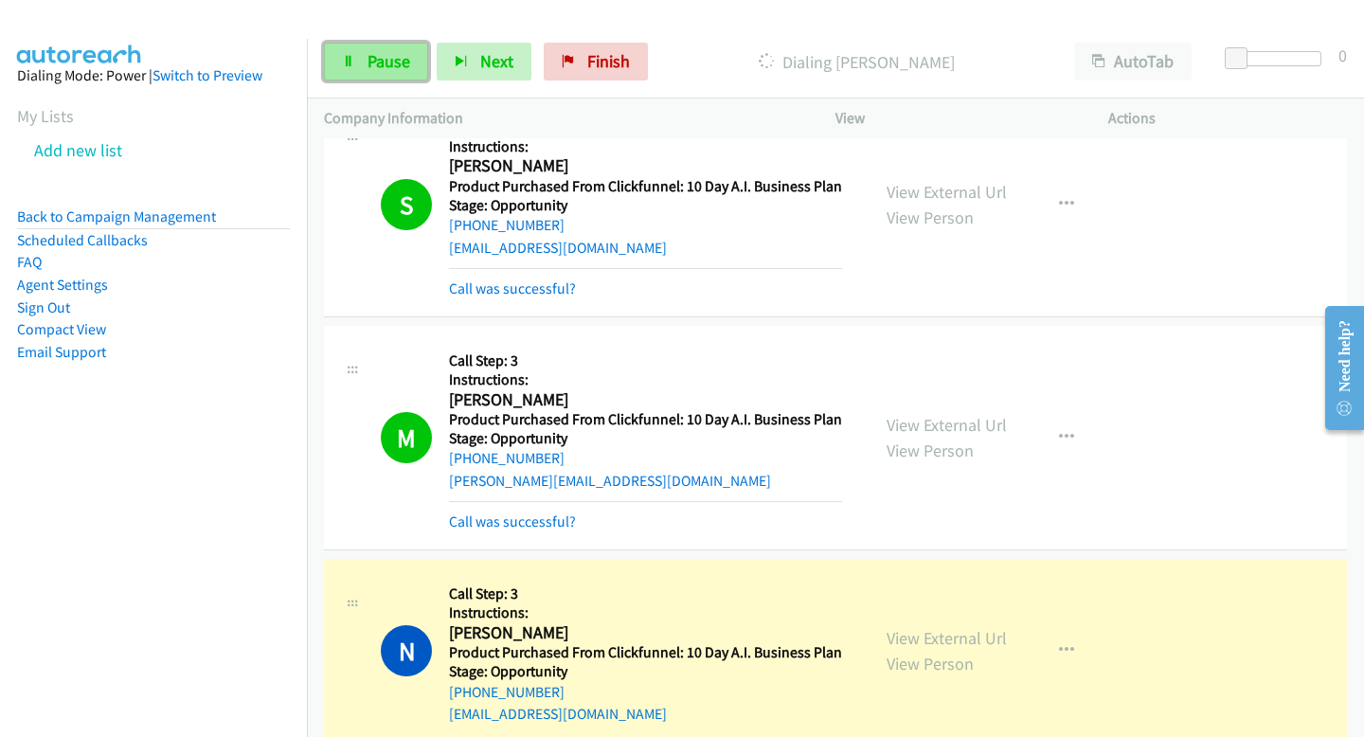
click at [380, 70] on span "Pause" at bounding box center [388, 61] width 43 height 22
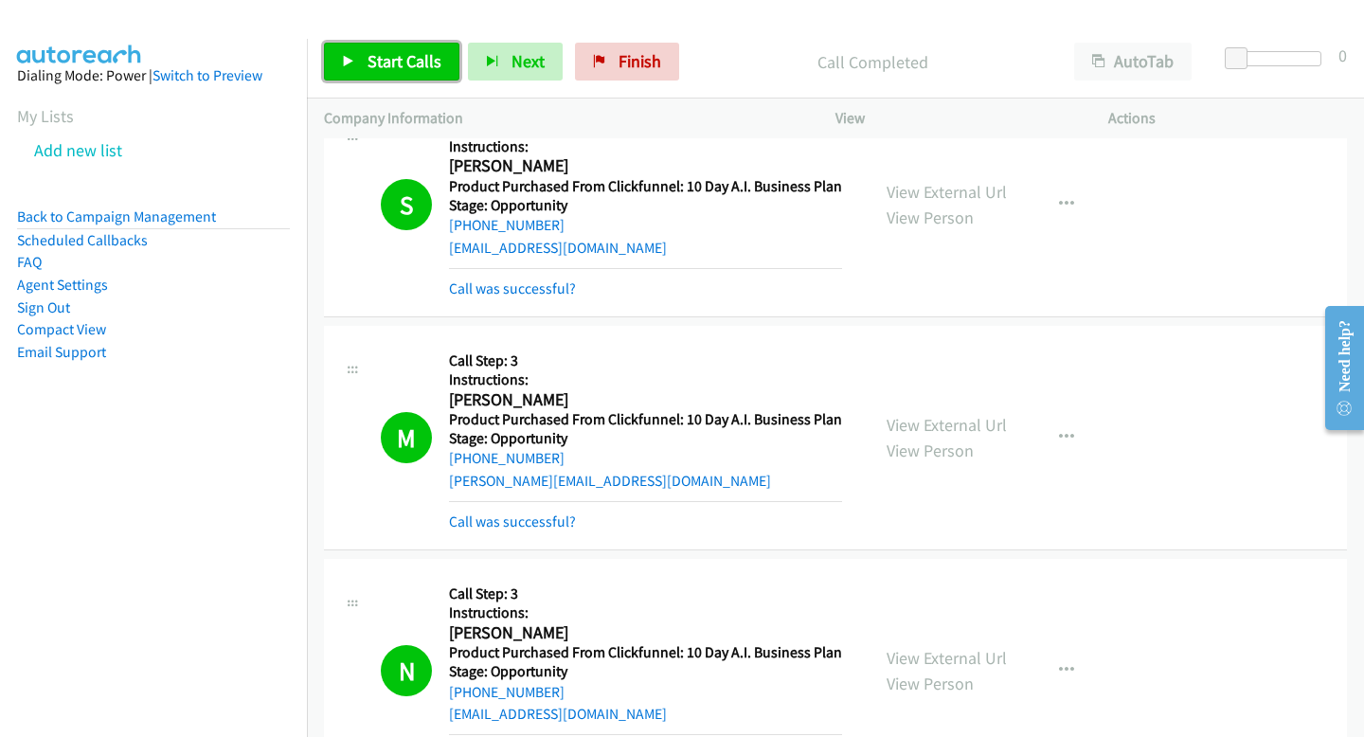
click at [413, 68] on span "Start Calls" at bounding box center [404, 61] width 74 height 22
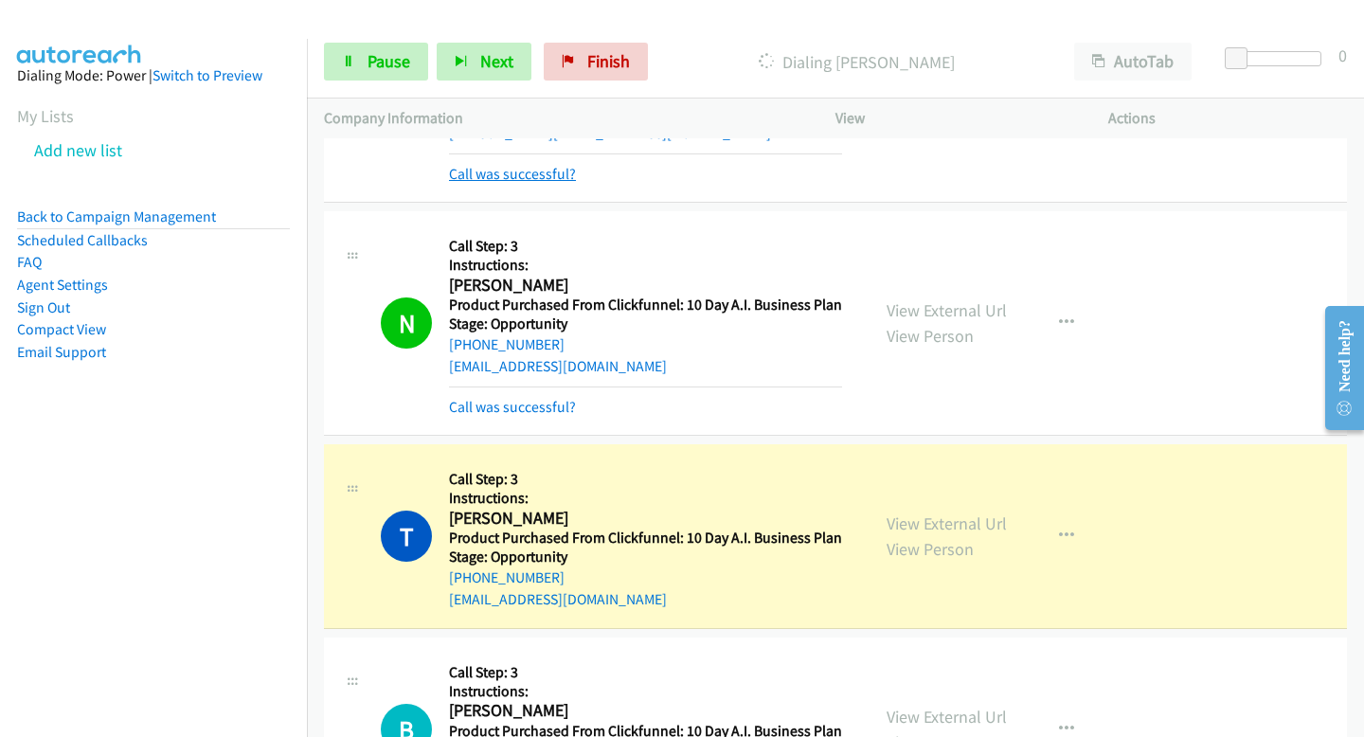
scroll to position [3190, 0]
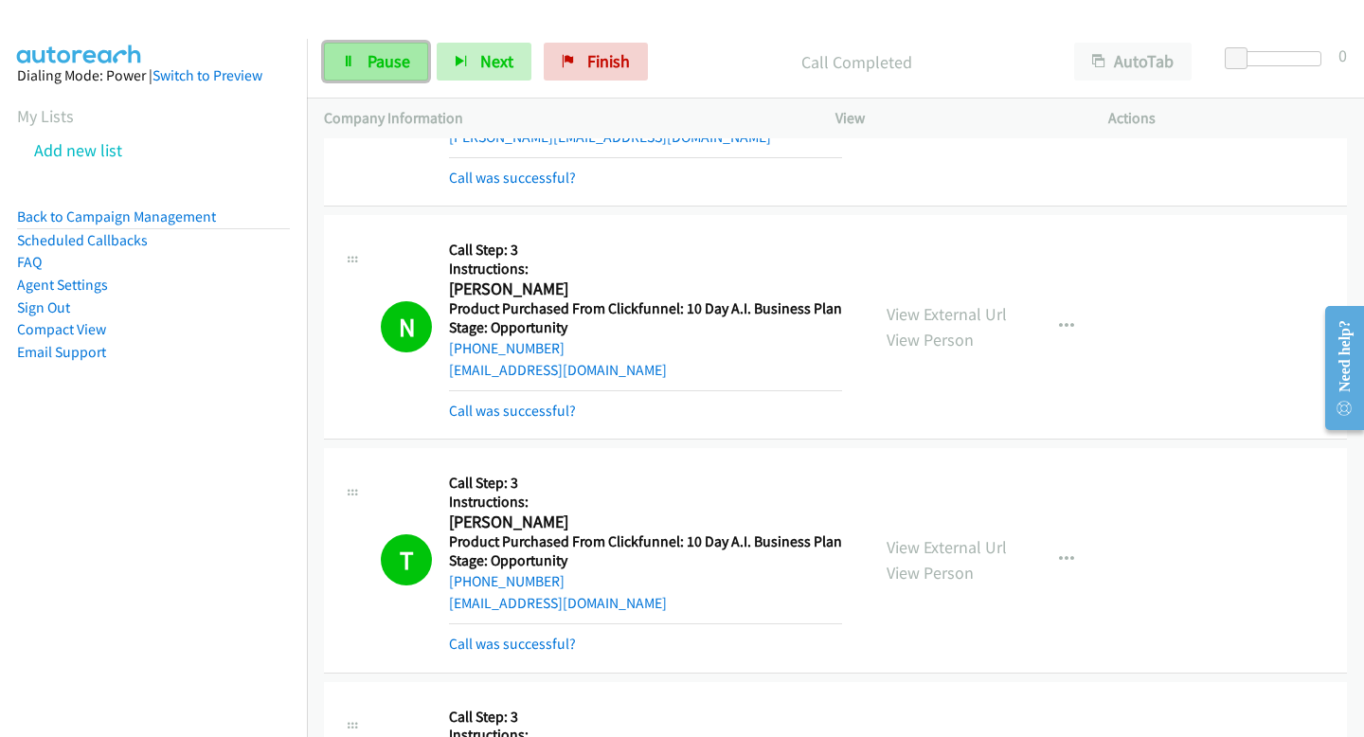
click at [354, 74] on link "Pause" at bounding box center [376, 62] width 104 height 38
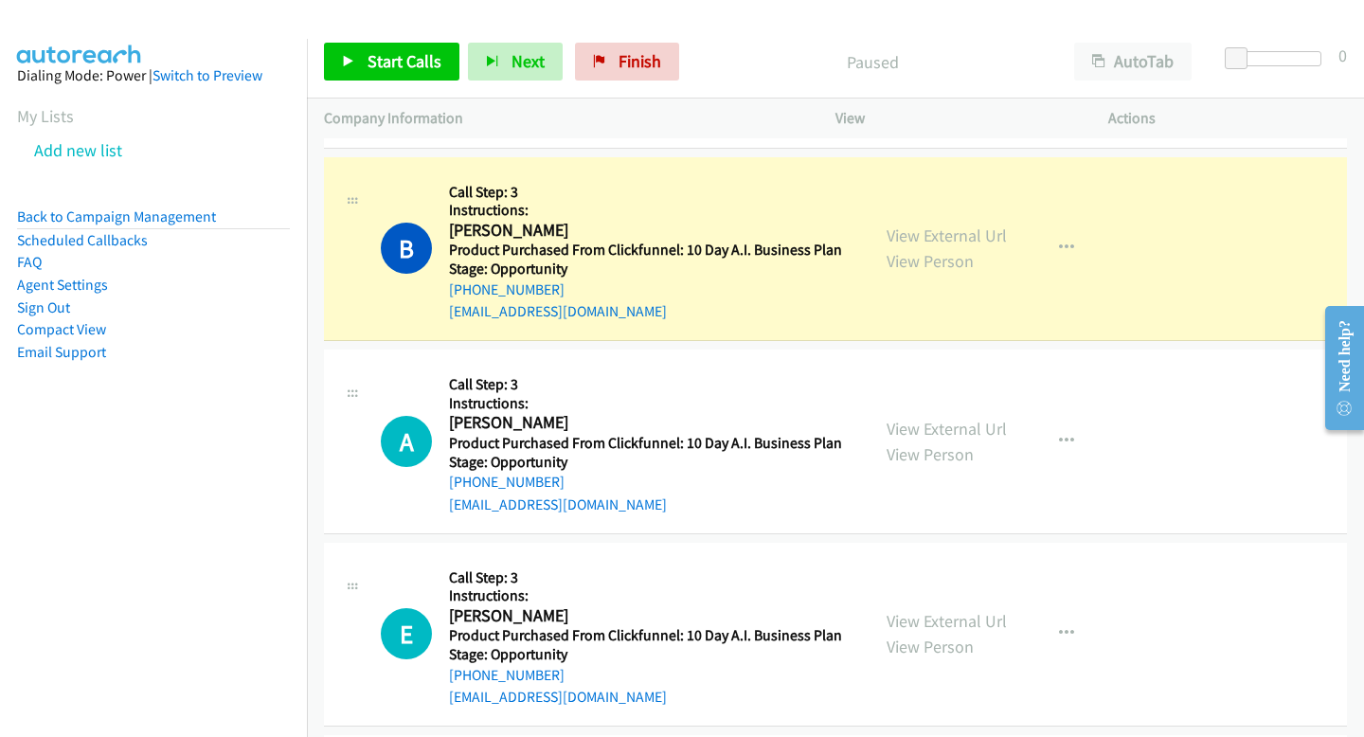
scroll to position [3720, 0]
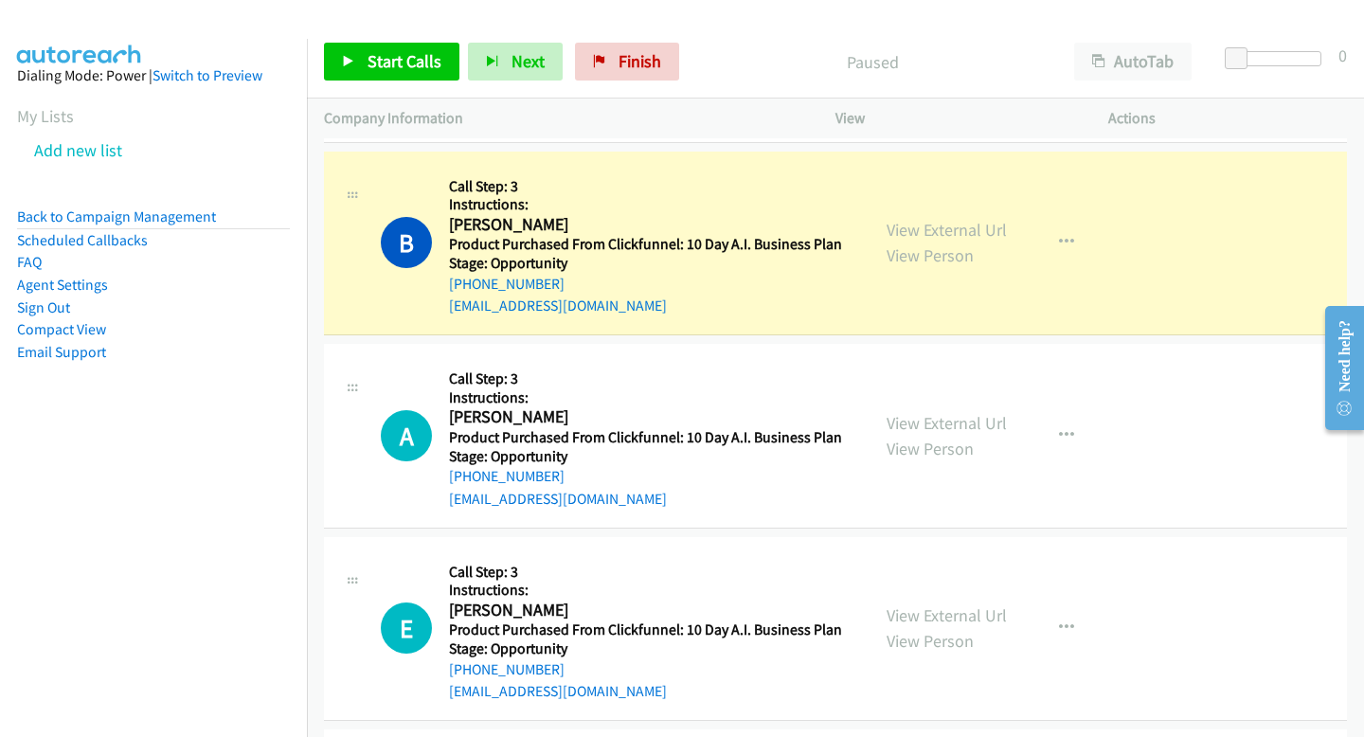
drag, startPoint x: 448, startPoint y: 223, endPoint x: 576, endPoint y: 229, distance: 128.0
click at [576, 229] on div "B Callback Scheduled Call Step: 3 Instructions: Bernard E Hickson America/New_Y…" at bounding box center [617, 244] width 472 height 150
drag, startPoint x: 576, startPoint y: 229, endPoint x: 590, endPoint y: 223, distance: 15.7
click at [590, 223] on h2 "Bernard E Hickson" at bounding box center [642, 225] width 386 height 22
drag, startPoint x: 590, startPoint y: 223, endPoint x: 452, endPoint y: 223, distance: 138.3
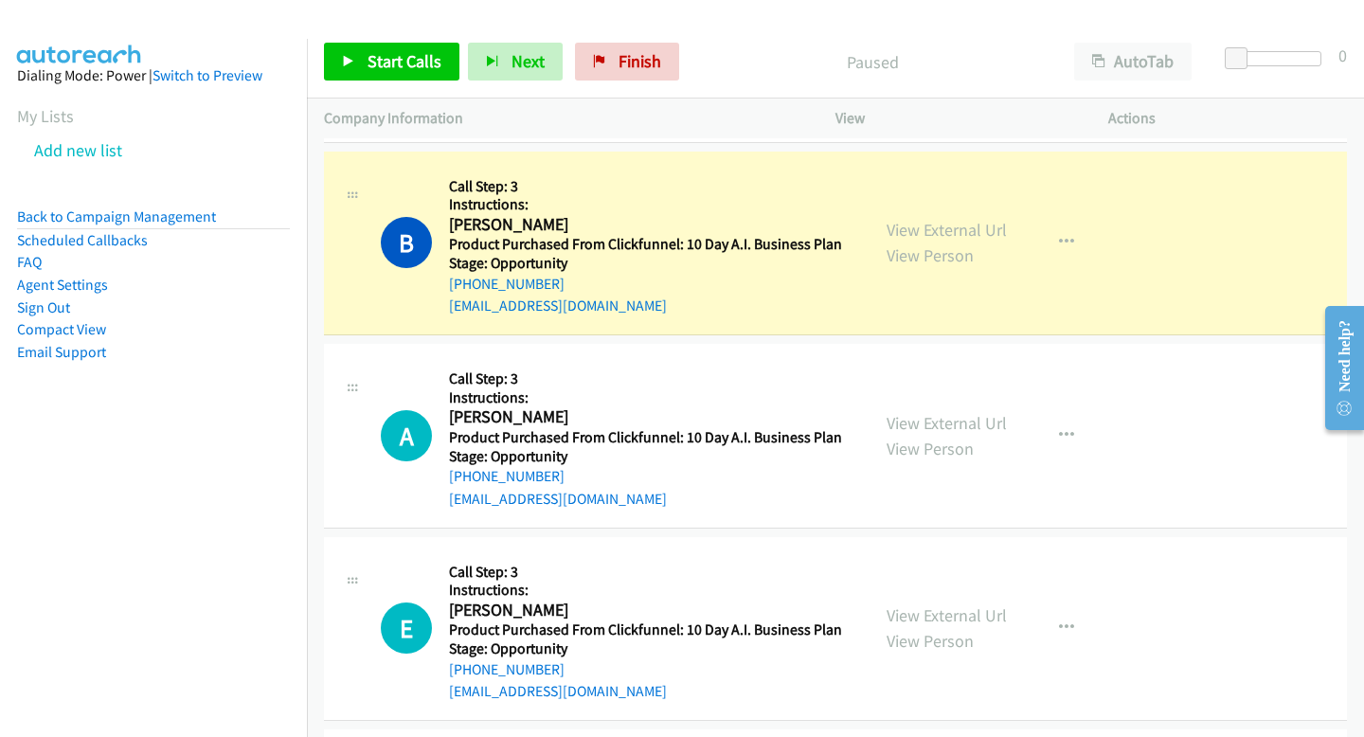
click at [452, 223] on h2 "Bernard E Hickson" at bounding box center [642, 225] width 386 height 22
copy h2 "Bernard E Hickson"
